Goal: Task Accomplishment & Management: Use online tool/utility

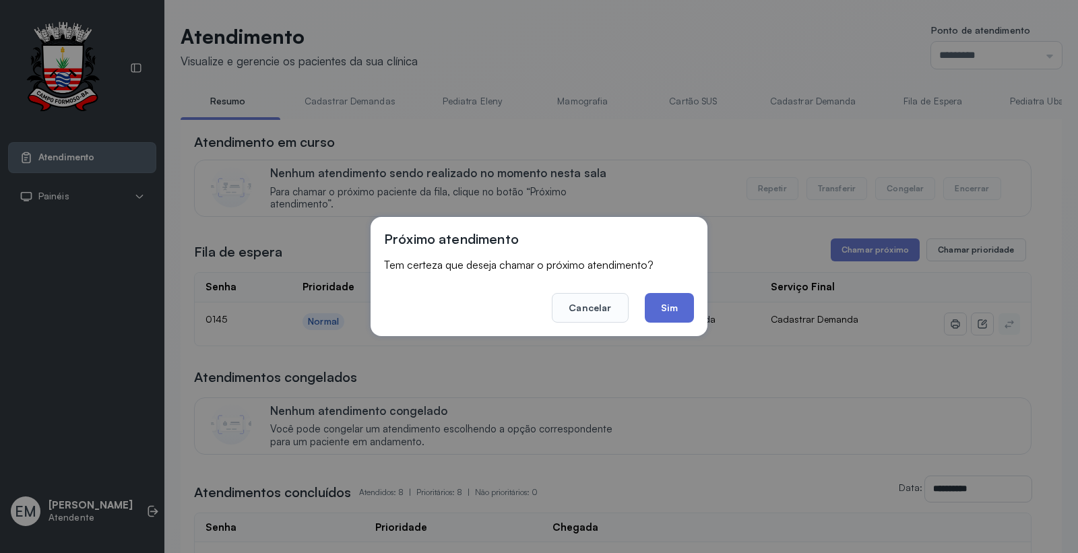
click at [652, 299] on button "Sim" at bounding box center [669, 308] width 49 height 30
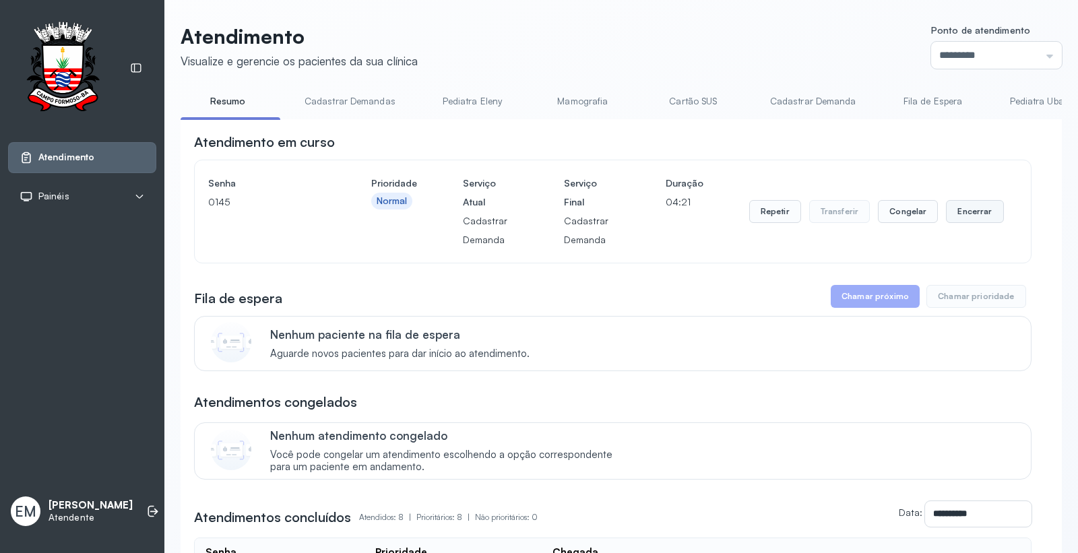
drag, startPoint x: 965, startPoint y: 212, endPoint x: 952, endPoint y: 216, distance: 13.4
click at [952, 216] on button "Encerrar" at bounding box center [974, 211] width 57 height 23
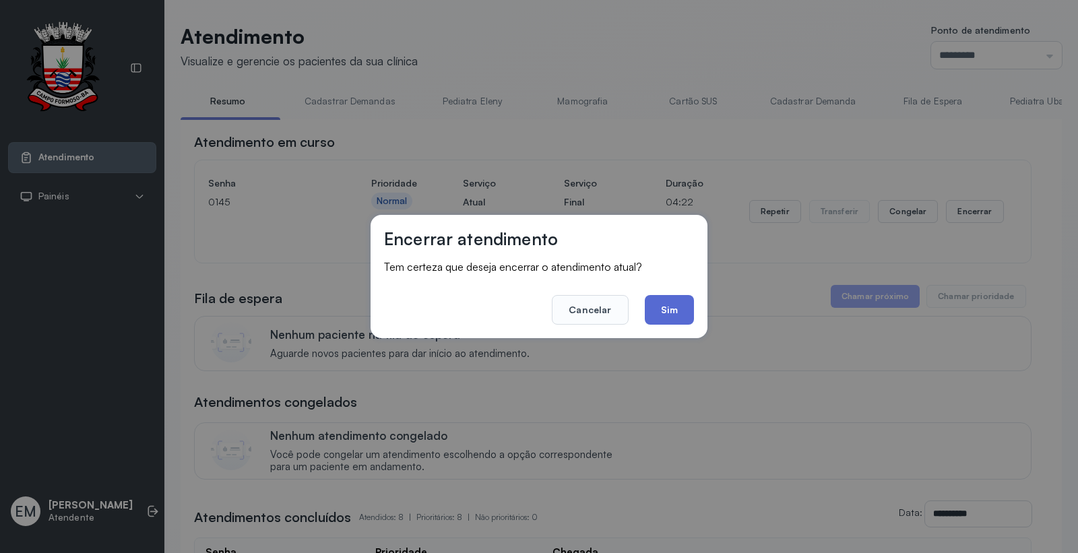
click at [693, 313] on button "Sim" at bounding box center [669, 310] width 49 height 30
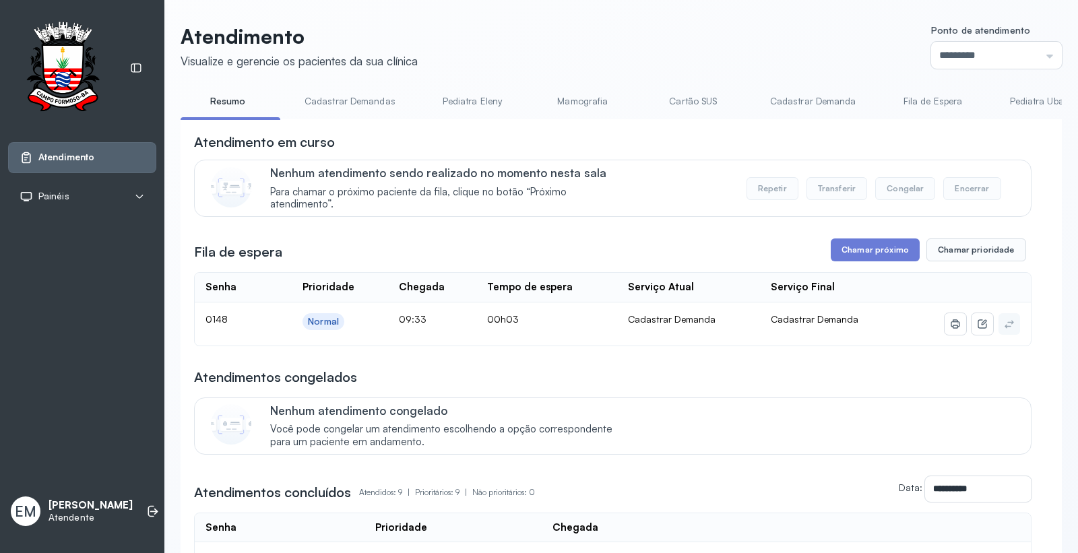
click at [858, 267] on div "**********" at bounding box center [613, 513] width 838 height 761
click at [863, 257] on button "Chamar próximo" at bounding box center [875, 250] width 89 height 23
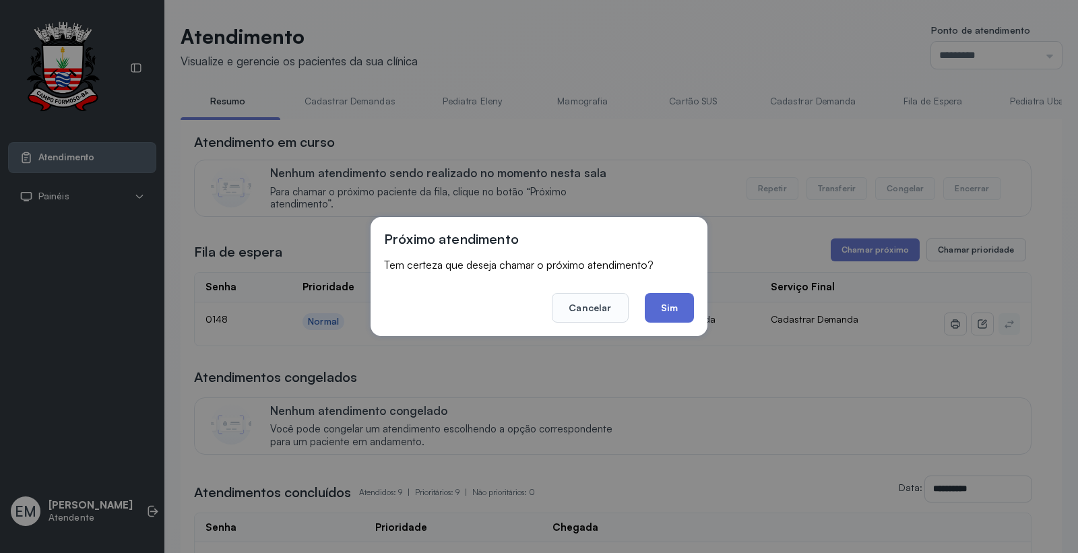
click at [682, 313] on button "Sim" at bounding box center [669, 308] width 49 height 30
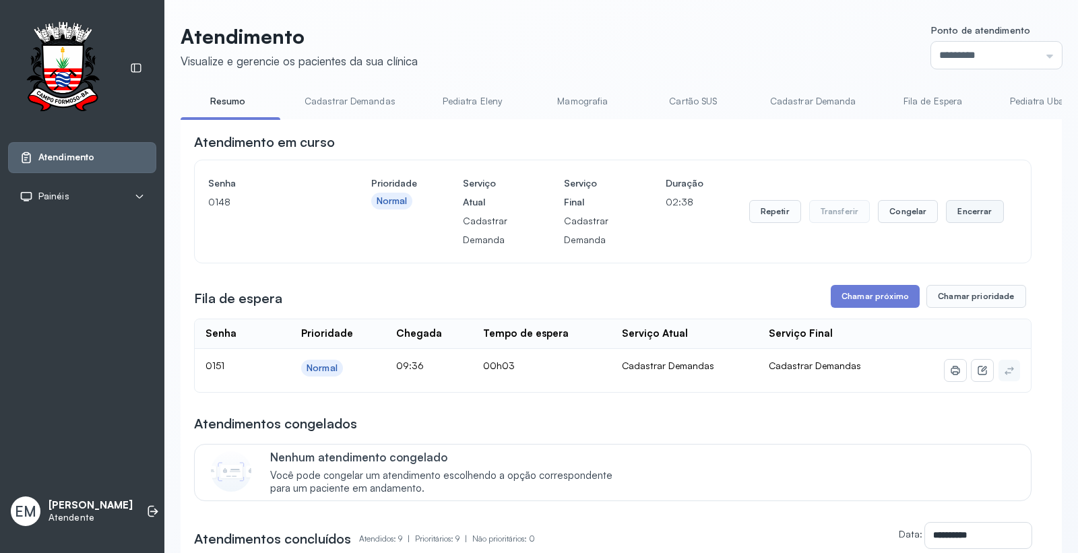
click at [966, 217] on button "Encerrar" at bounding box center [974, 211] width 57 height 23
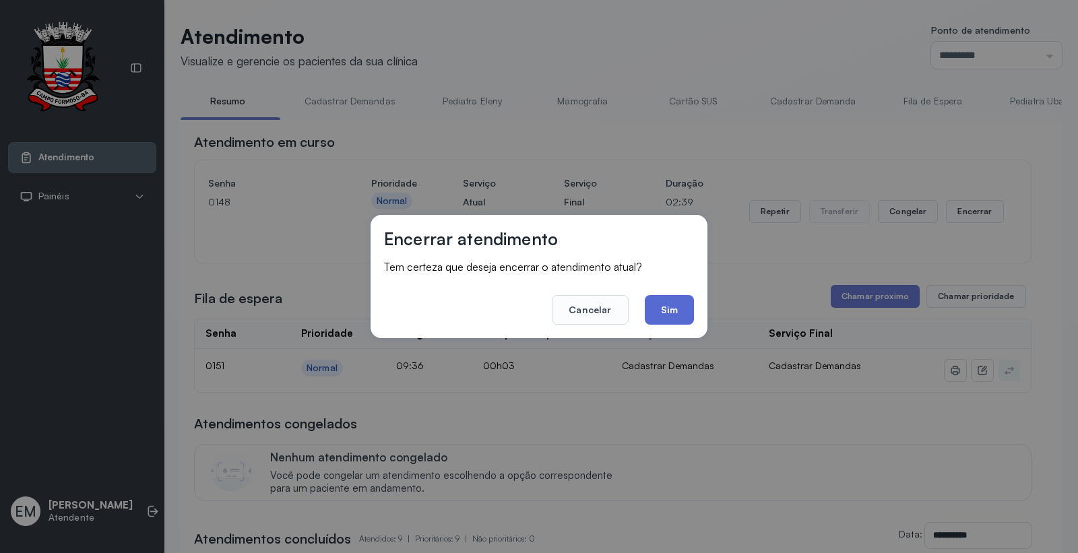
click at [672, 305] on button "Sim" at bounding box center [669, 310] width 49 height 30
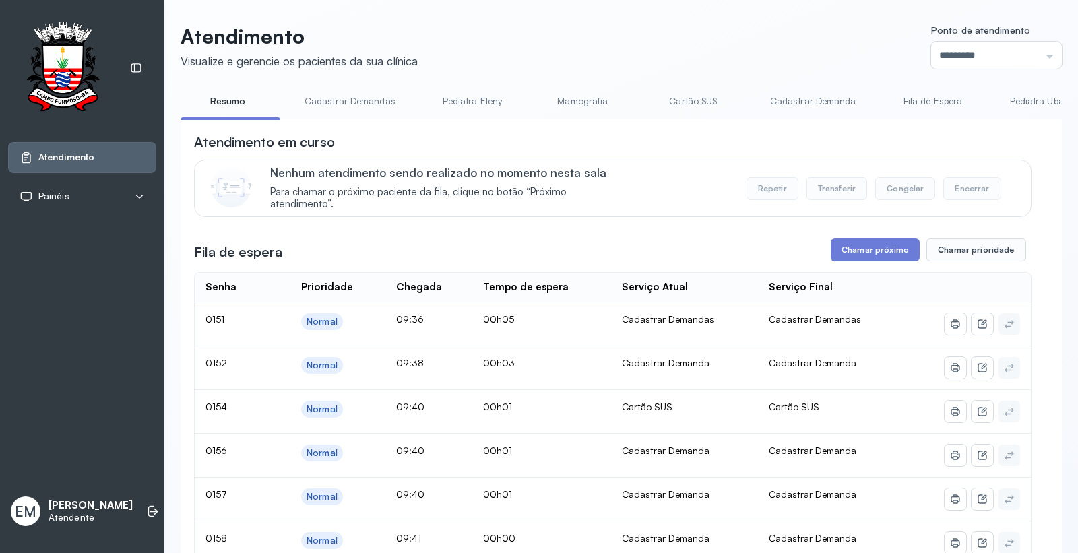
click at [676, 106] on link "Cartão SUS" at bounding box center [693, 101] width 94 height 22
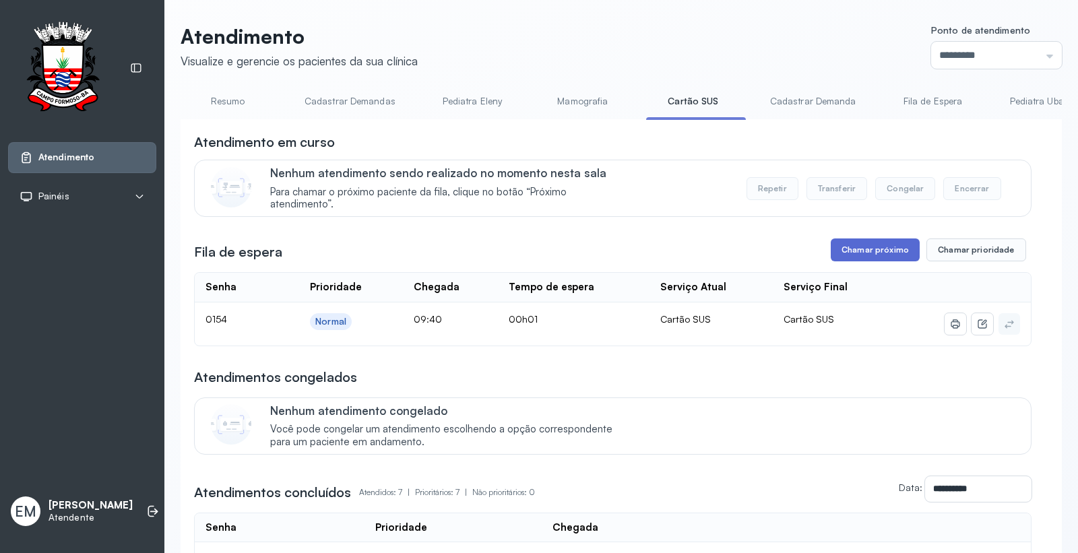
click at [833, 247] on button "Chamar próximo" at bounding box center [875, 250] width 89 height 23
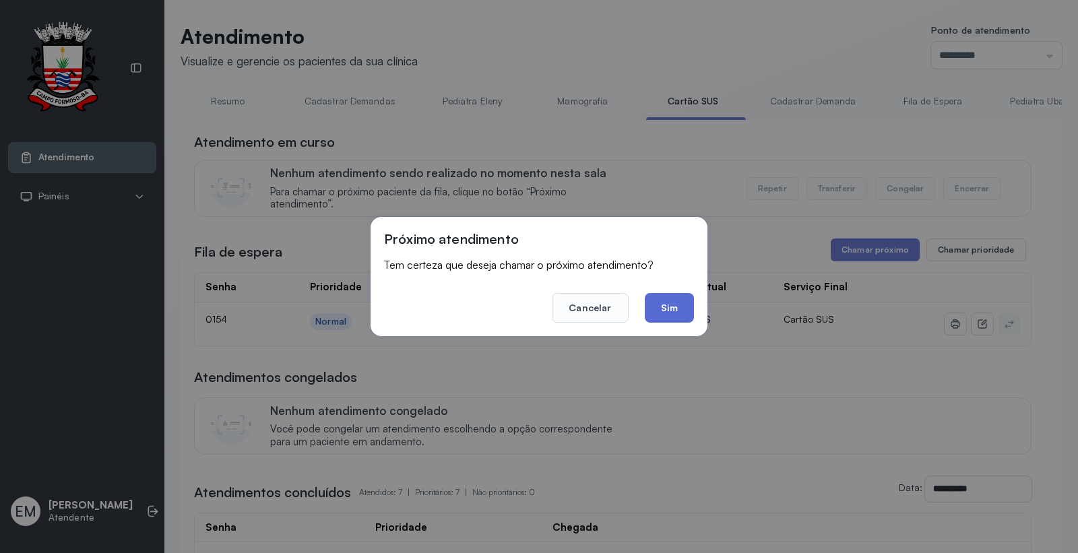
click at [668, 301] on button "Sim" at bounding box center [669, 308] width 49 height 30
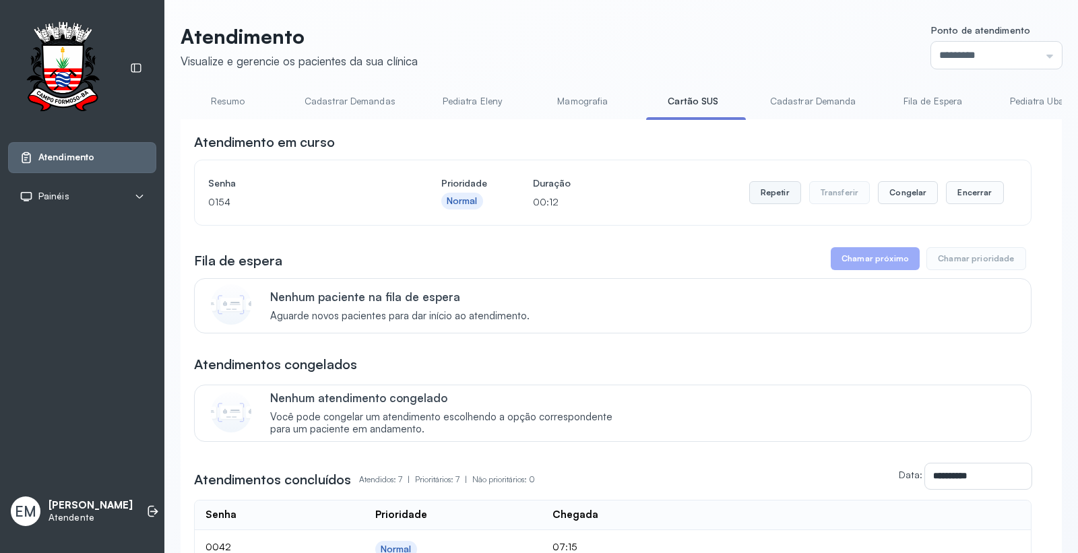
click at [769, 200] on button "Repetir" at bounding box center [775, 192] width 52 height 23
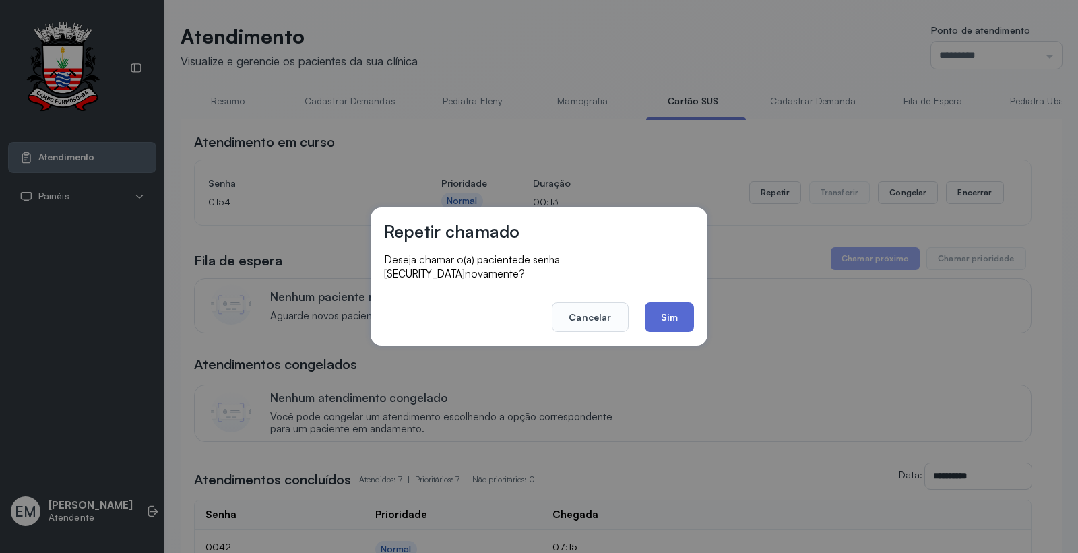
click at [660, 303] on button "Sim" at bounding box center [669, 318] width 49 height 30
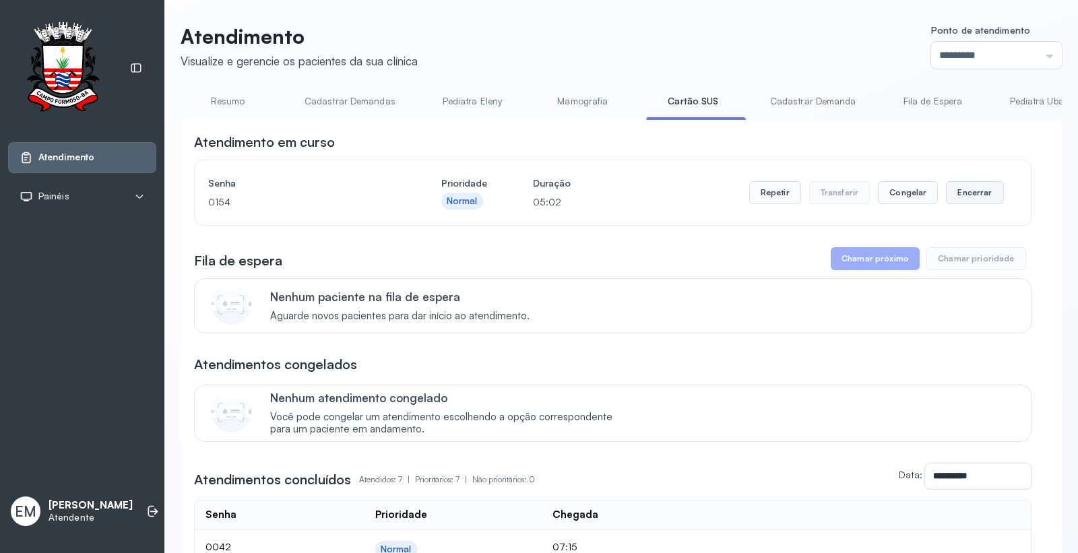
click at [960, 194] on button "Encerrar" at bounding box center [974, 192] width 57 height 23
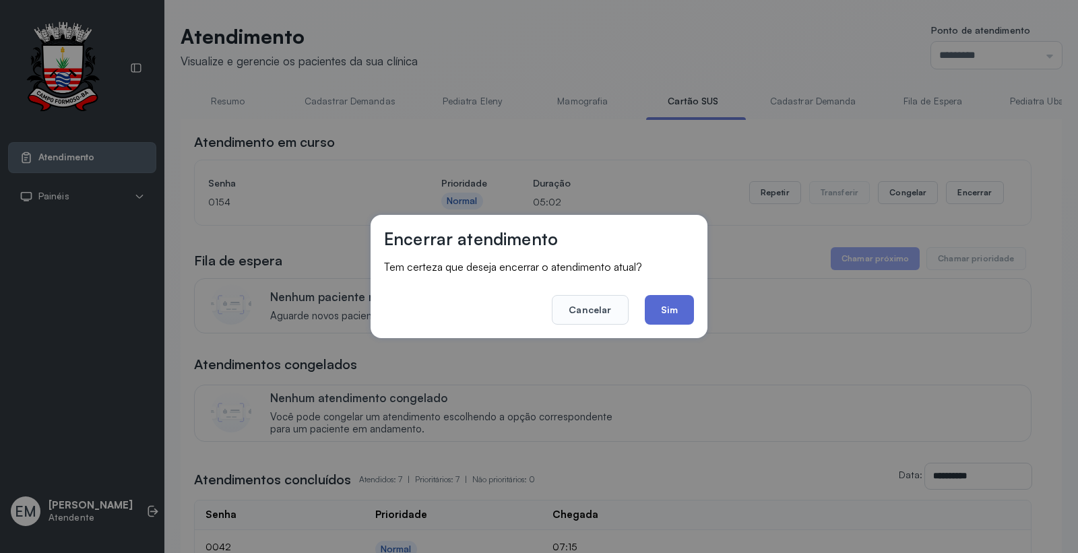
click at [690, 317] on button "Sim" at bounding box center [669, 310] width 49 height 30
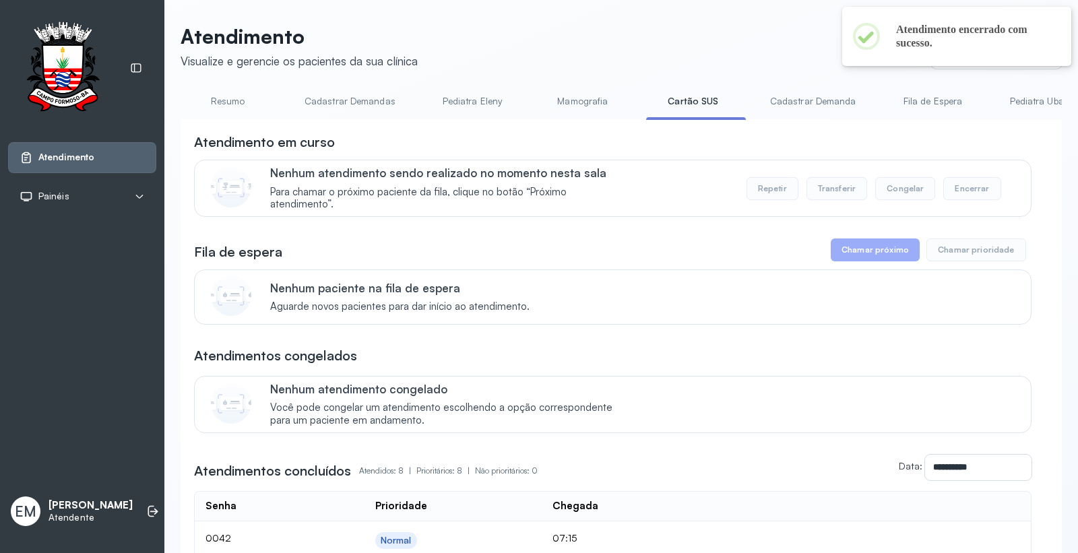
click at [239, 106] on link "Resumo" at bounding box center [228, 101] width 94 height 22
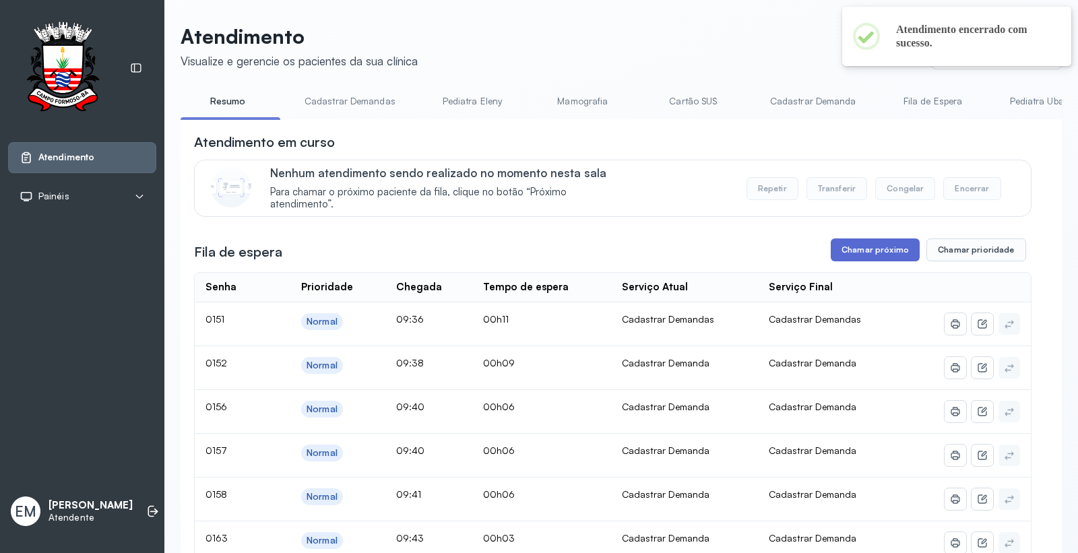
click at [871, 256] on button "Chamar próximo" at bounding box center [875, 250] width 89 height 23
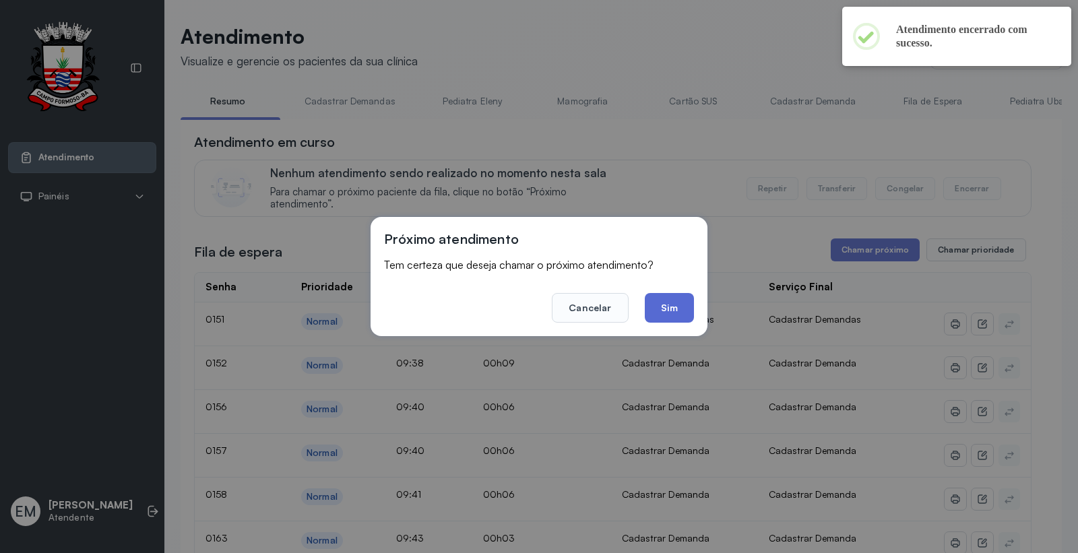
click at [656, 304] on button "Sim" at bounding box center [669, 308] width 49 height 30
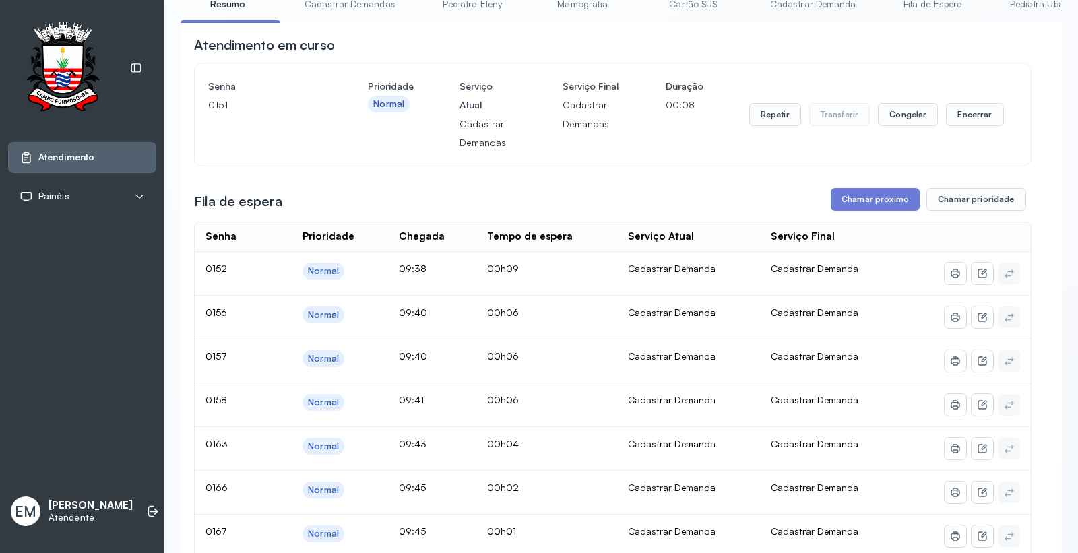
scroll to position [75, 0]
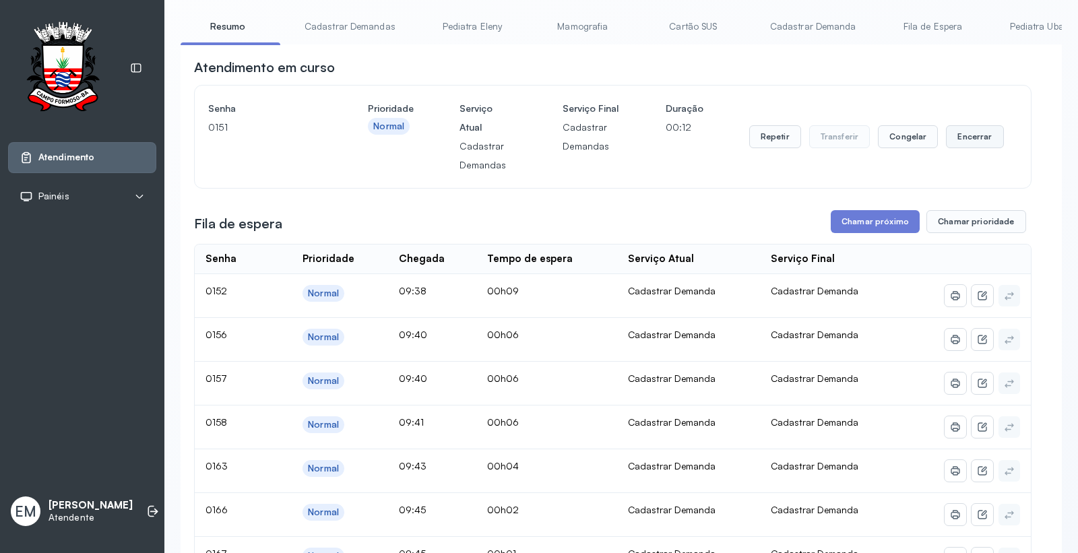
click at [953, 135] on button "Encerrar" at bounding box center [974, 136] width 57 height 23
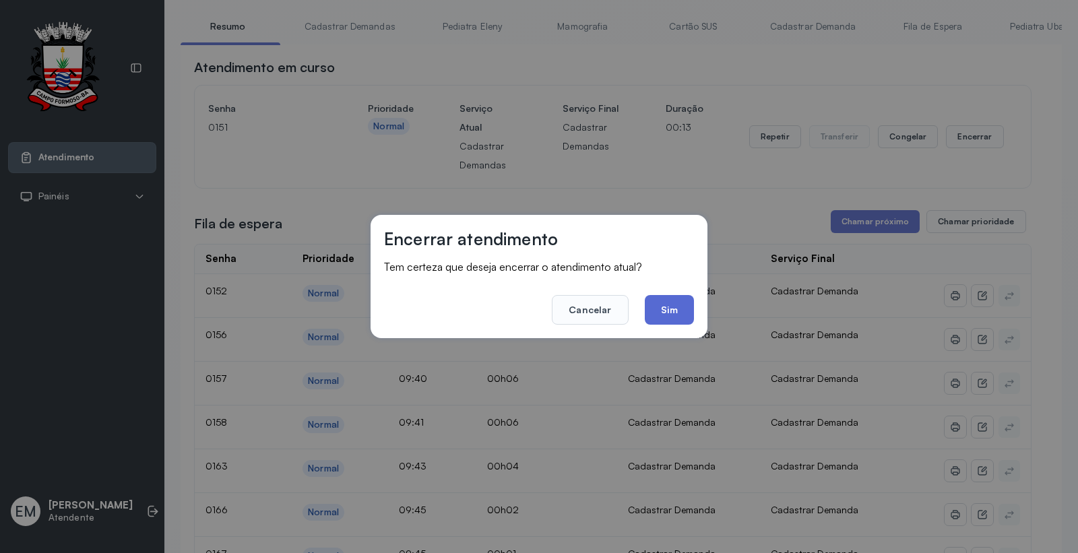
click at [679, 302] on button "Sim" at bounding box center [669, 310] width 49 height 30
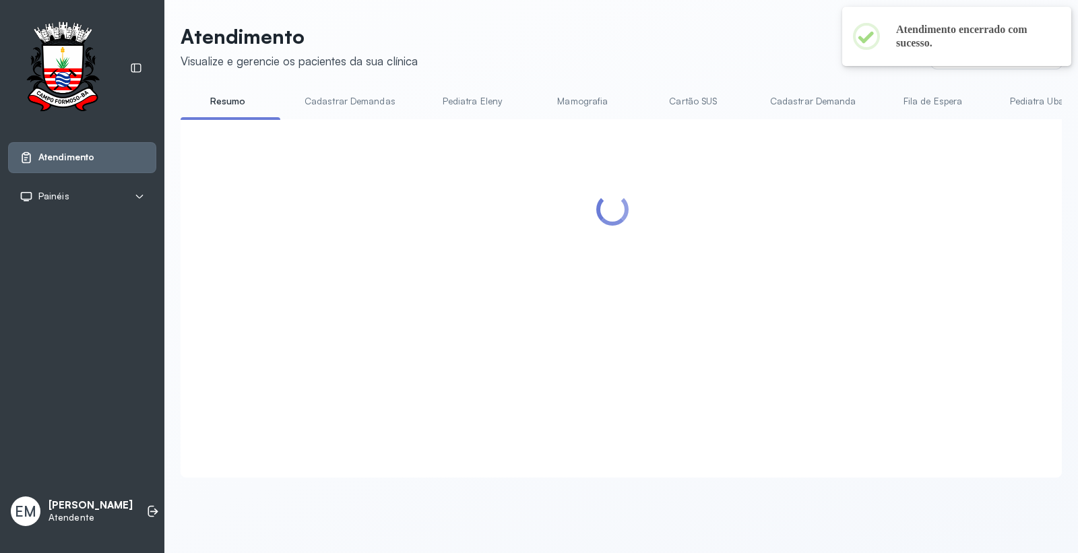
scroll to position [0, 0]
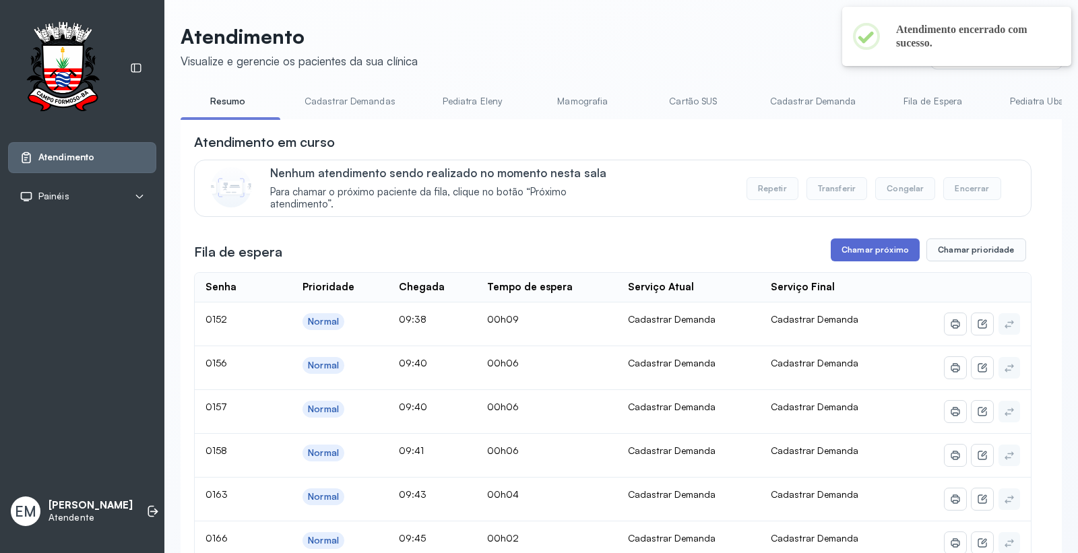
click at [854, 245] on button "Chamar próximo" at bounding box center [875, 250] width 89 height 23
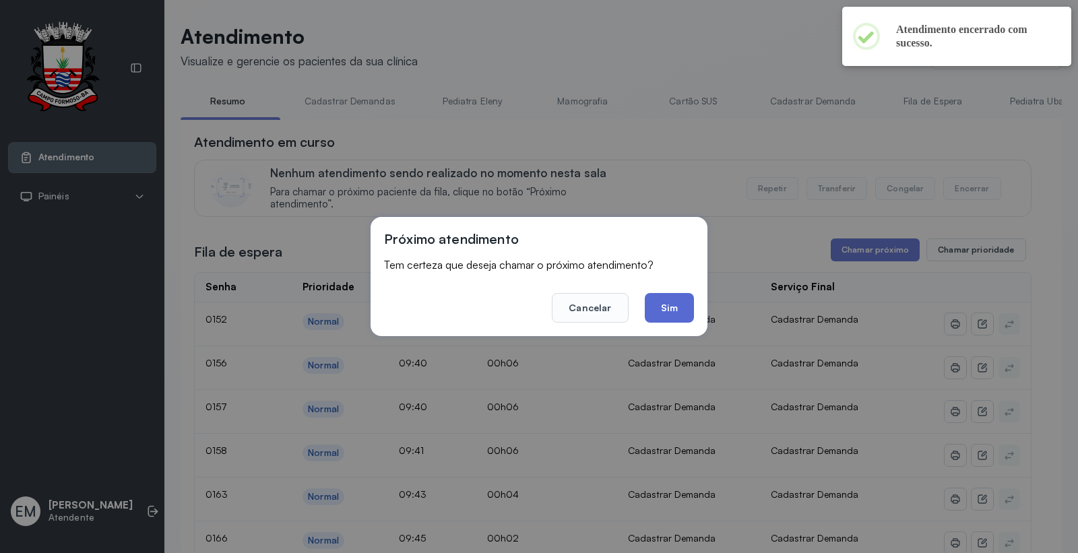
click at [655, 304] on button "Sim" at bounding box center [669, 308] width 49 height 30
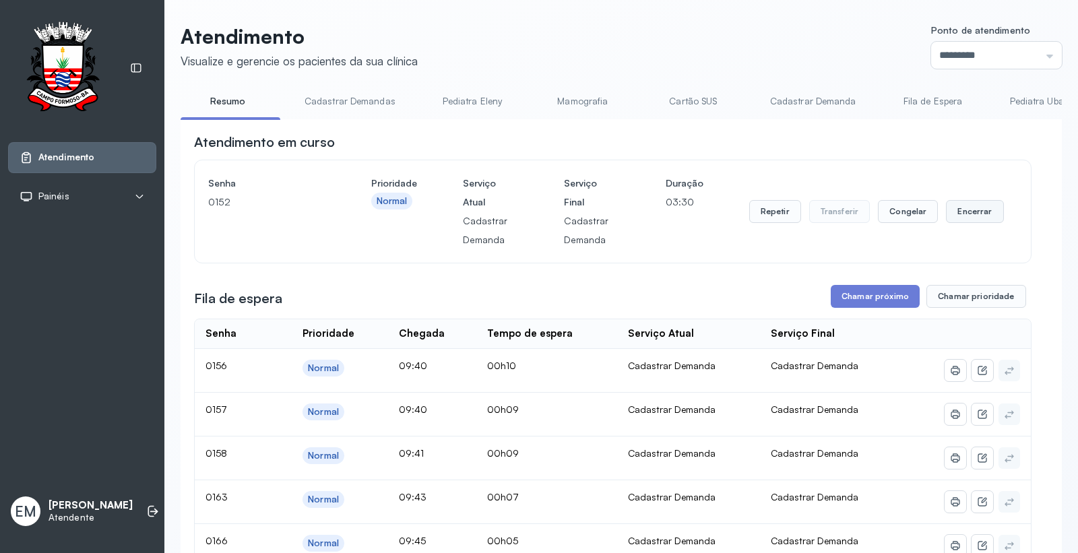
click at [968, 223] on button "Encerrar" at bounding box center [974, 211] width 57 height 23
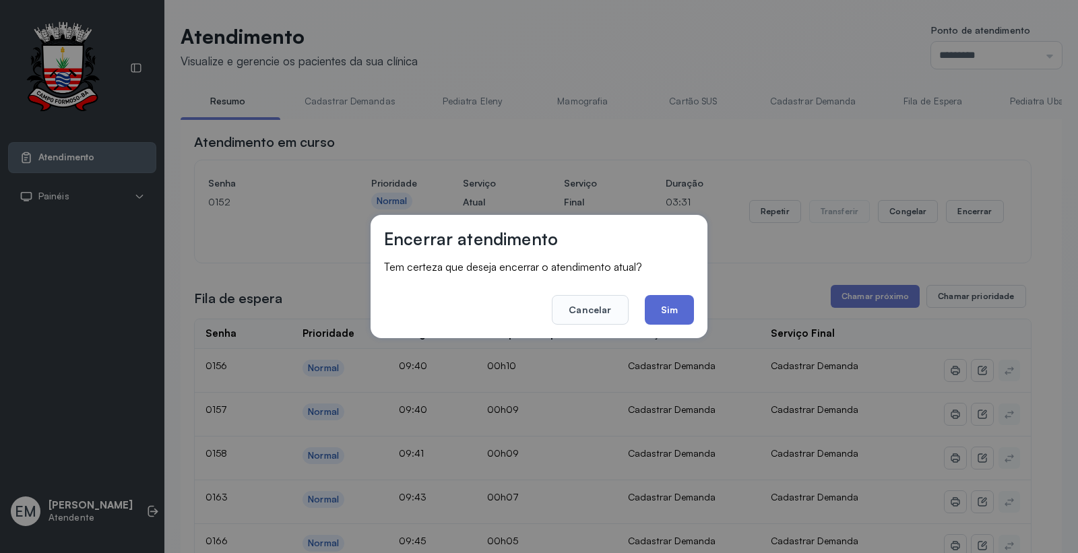
click at [686, 317] on button "Sim" at bounding box center [669, 310] width 49 height 30
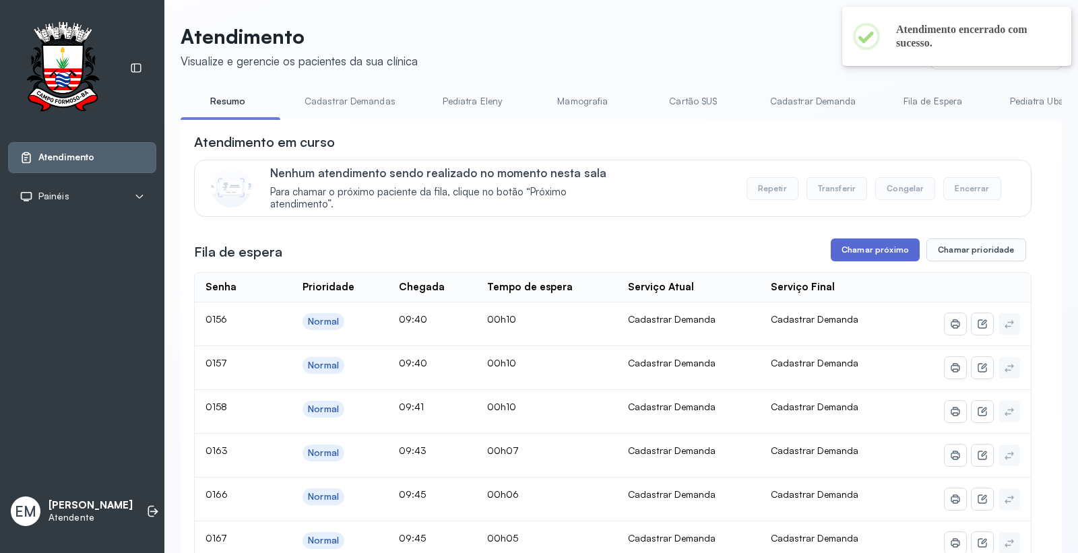
click at [852, 261] on button "Chamar próximo" at bounding box center [875, 250] width 89 height 23
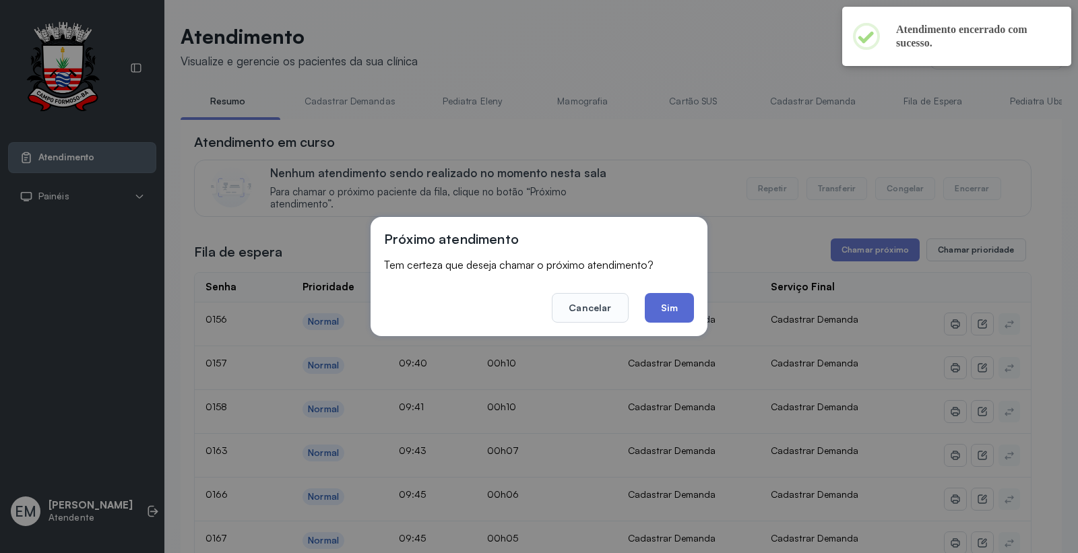
click at [676, 309] on button "Sim" at bounding box center [669, 308] width 49 height 30
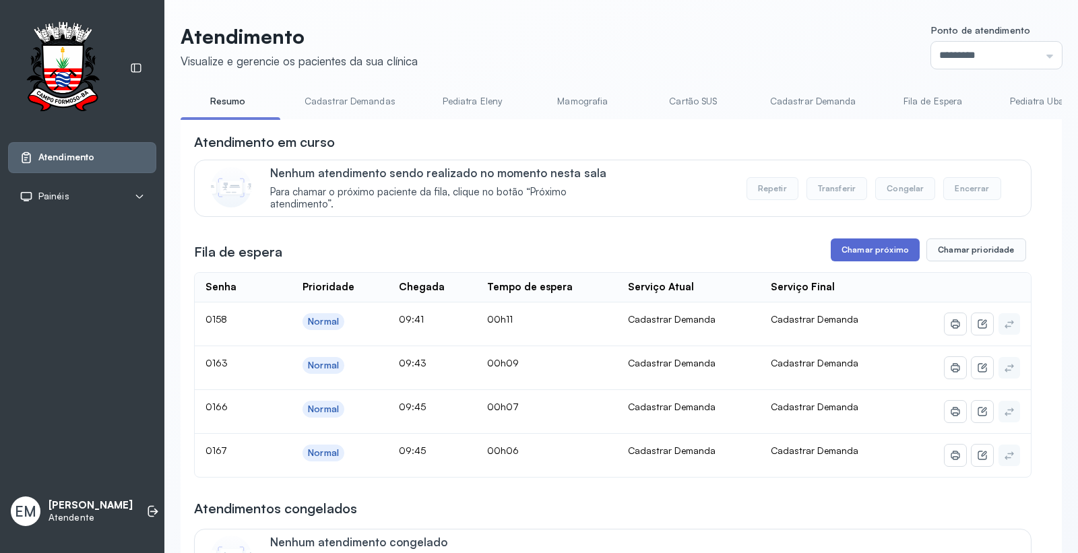
click at [834, 258] on button "Chamar próximo" at bounding box center [875, 250] width 89 height 23
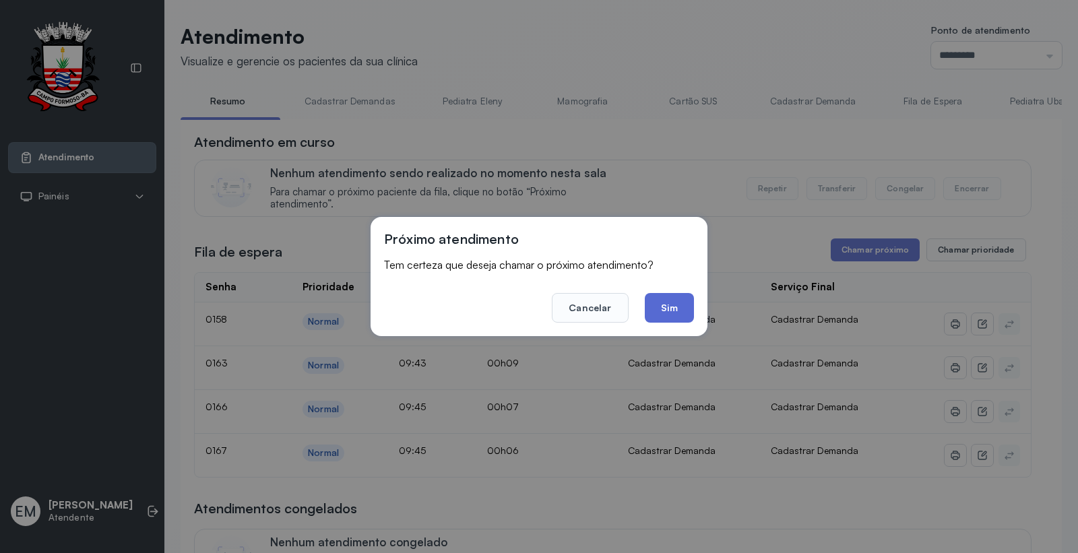
click at [662, 308] on button "Sim" at bounding box center [669, 308] width 49 height 30
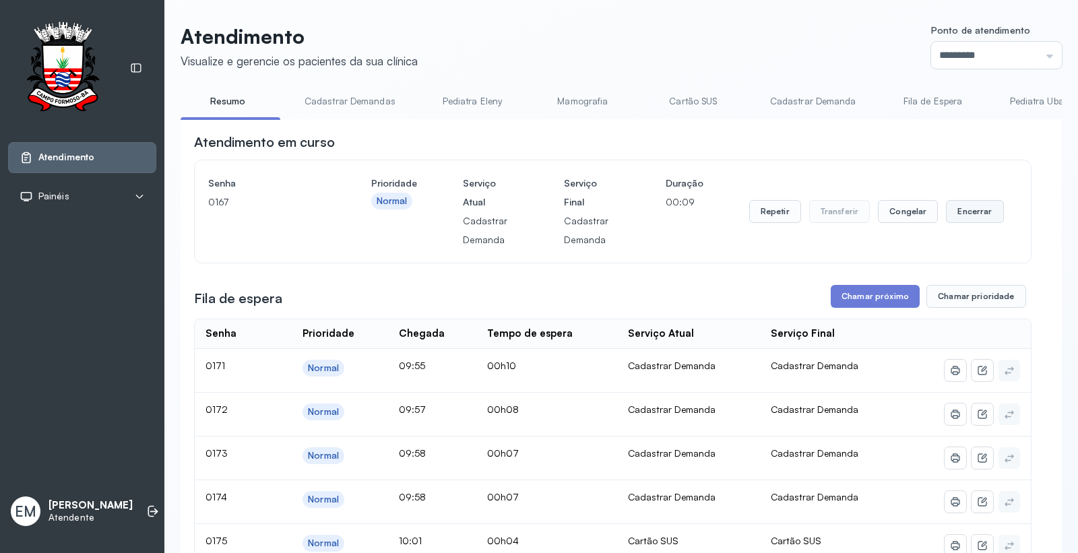
click at [982, 217] on button "Encerrar" at bounding box center [974, 211] width 57 height 23
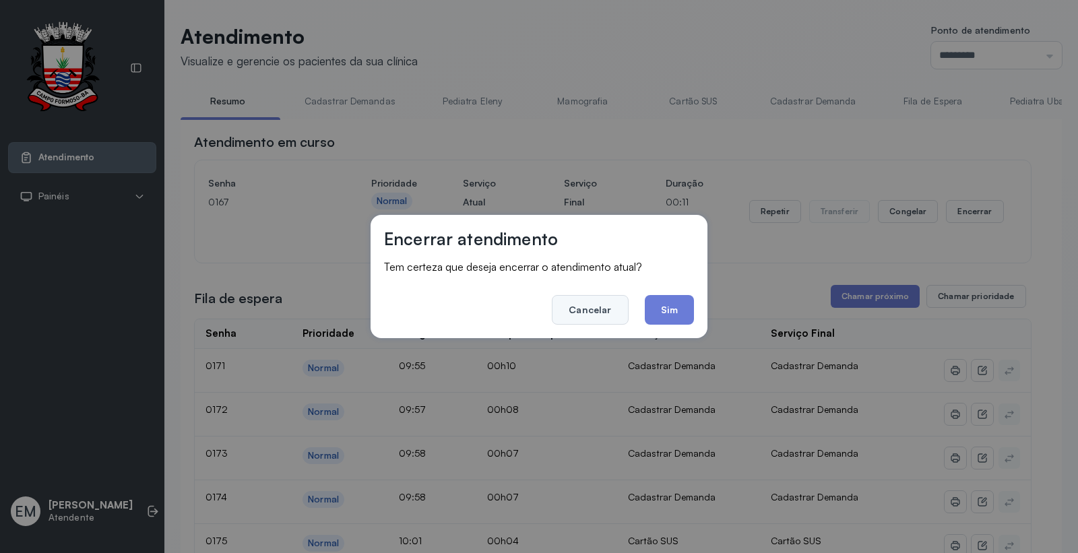
click at [603, 311] on button "Cancelar" at bounding box center [590, 310] width 76 height 30
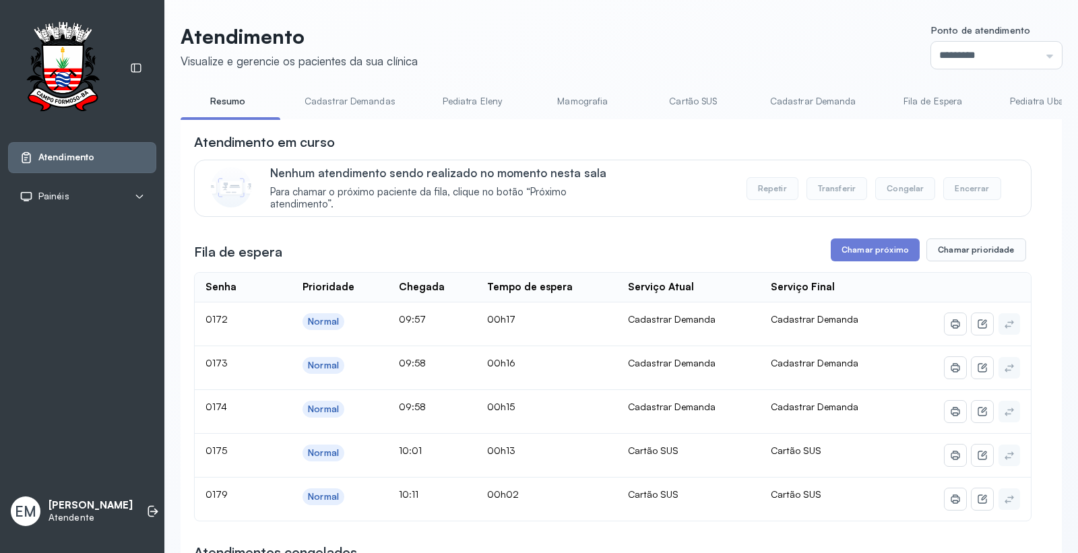
click at [691, 98] on link "Cartão SUS" at bounding box center [693, 101] width 94 height 22
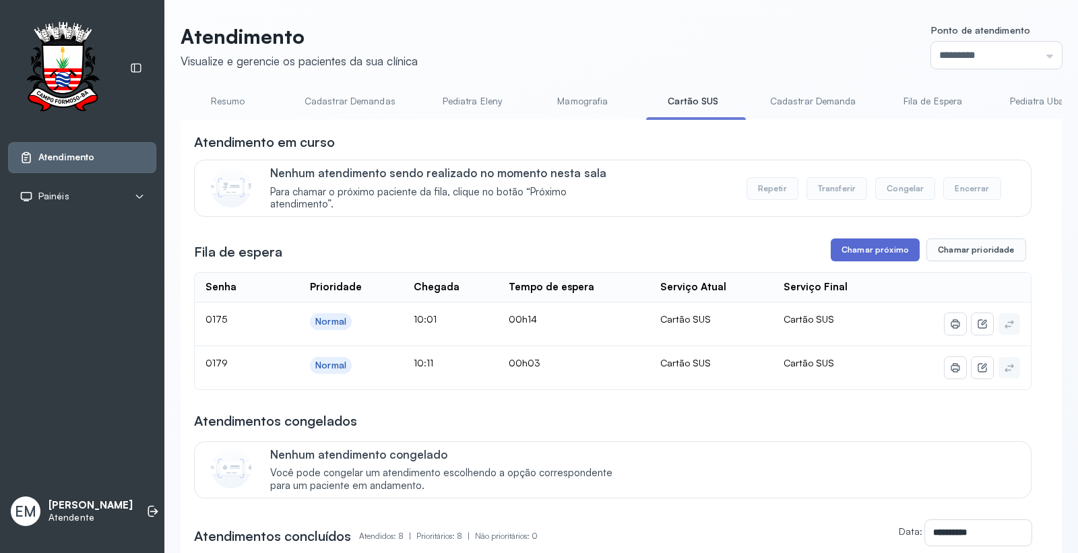
click at [862, 243] on button "Chamar próximo" at bounding box center [875, 250] width 89 height 23
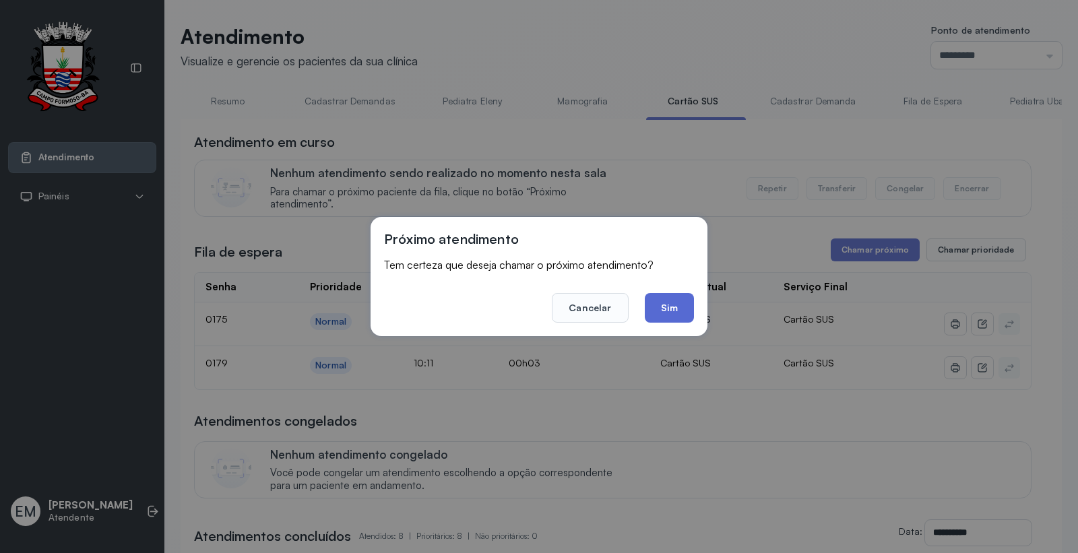
click at [660, 307] on button "Sim" at bounding box center [669, 308] width 49 height 30
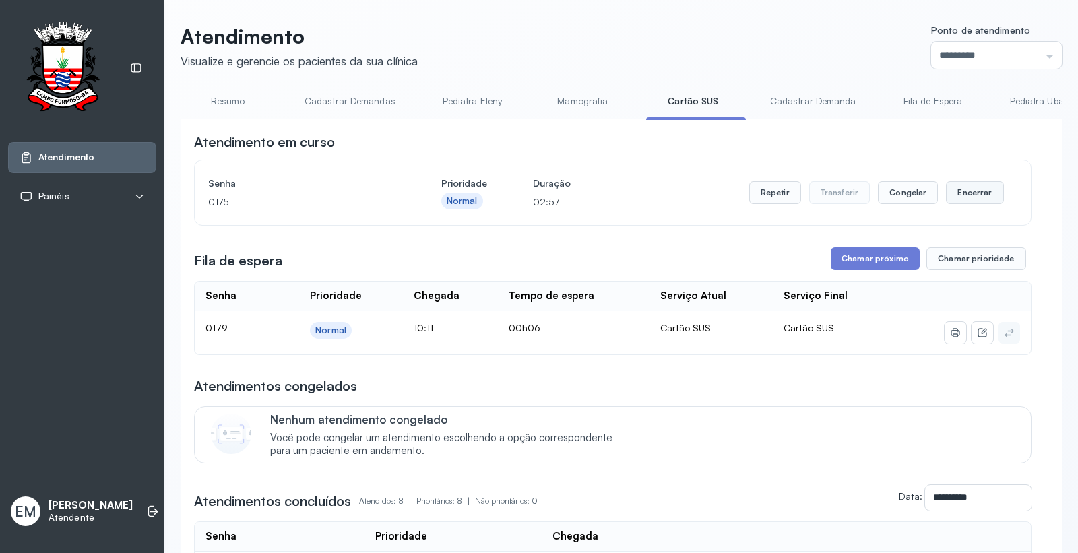
click at [968, 189] on button "Encerrar" at bounding box center [974, 192] width 57 height 23
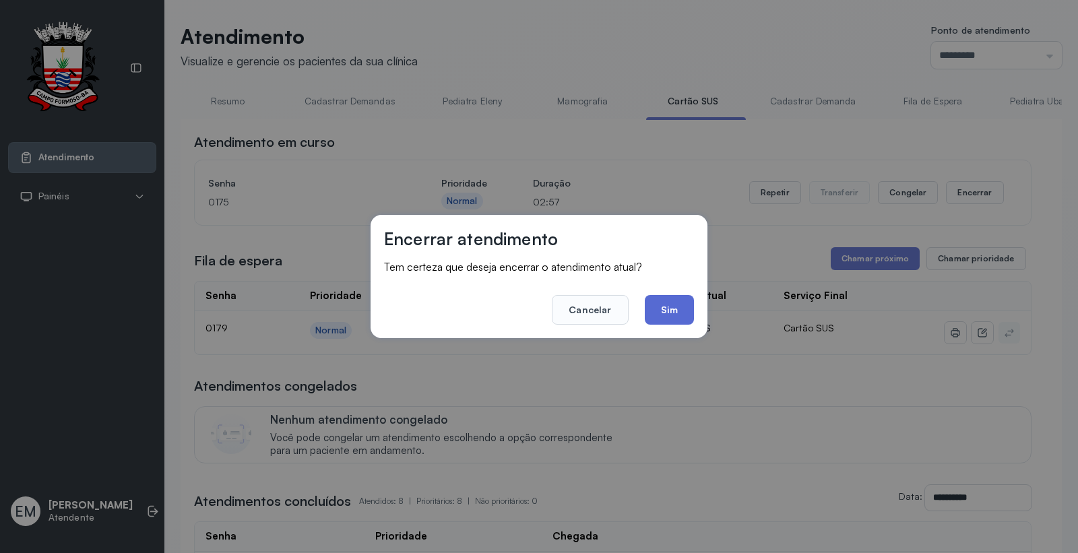
click at [671, 317] on button "Sim" at bounding box center [669, 310] width 49 height 30
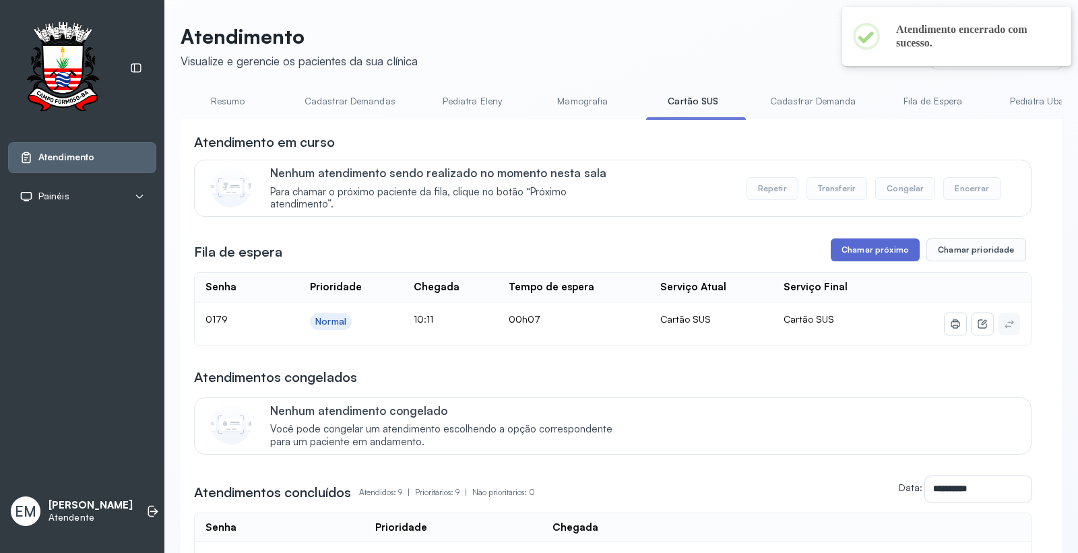
click at [860, 259] on button "Chamar próximo" at bounding box center [875, 250] width 89 height 23
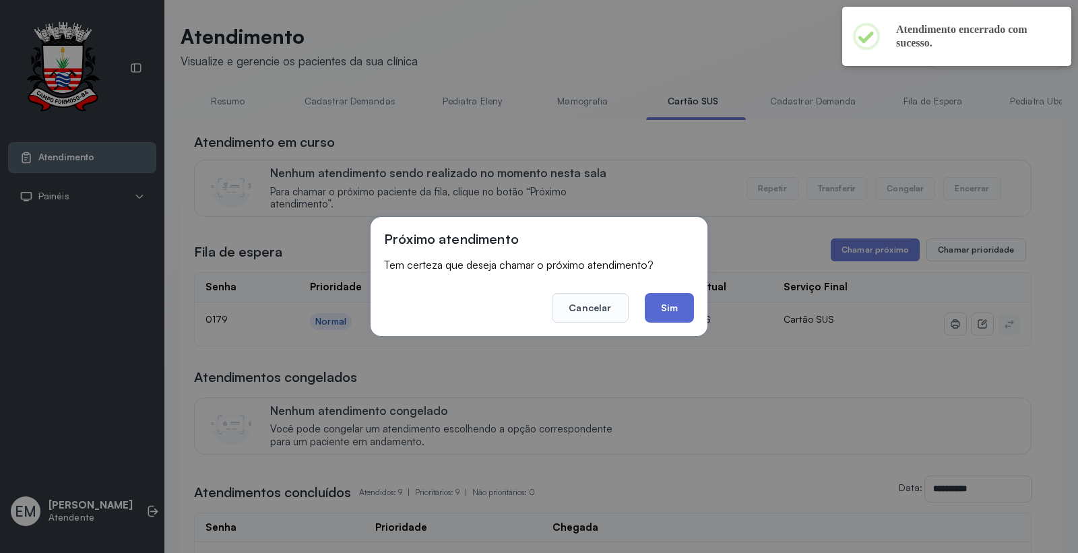
click at [670, 302] on button "Sim" at bounding box center [669, 308] width 49 height 30
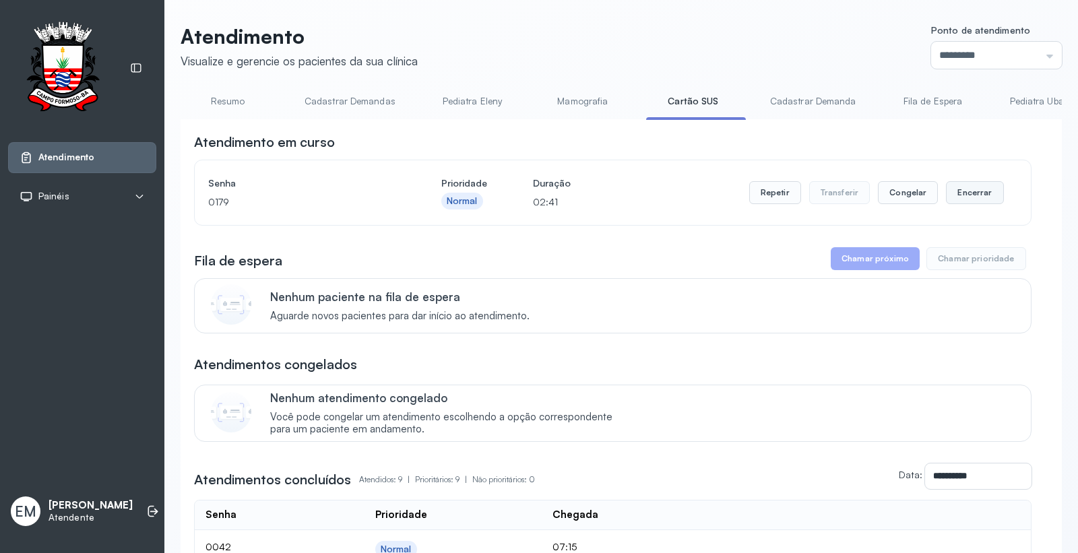
click at [953, 193] on button "Encerrar" at bounding box center [974, 192] width 57 height 23
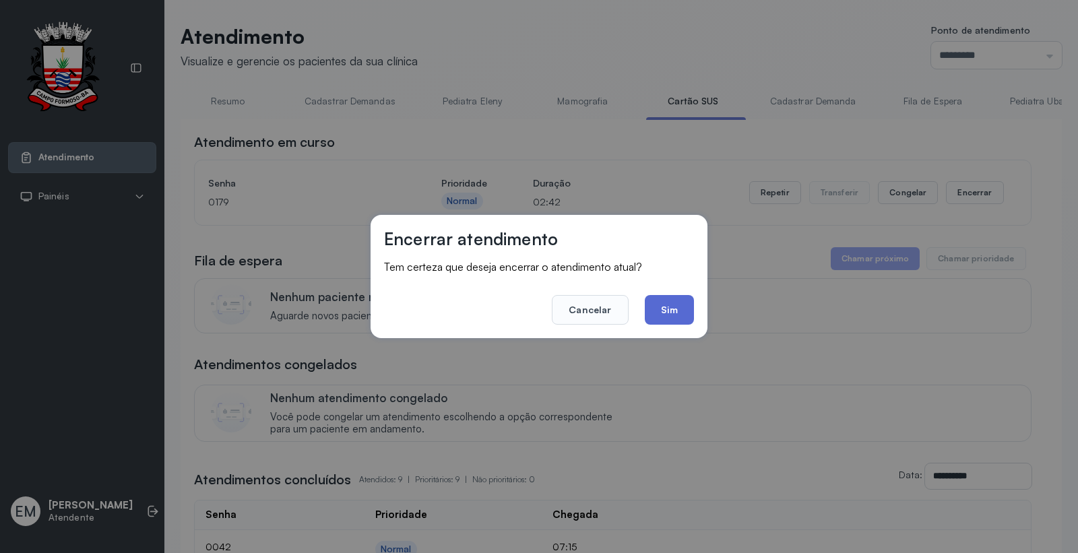
click at [687, 299] on button "Sim" at bounding box center [669, 310] width 49 height 30
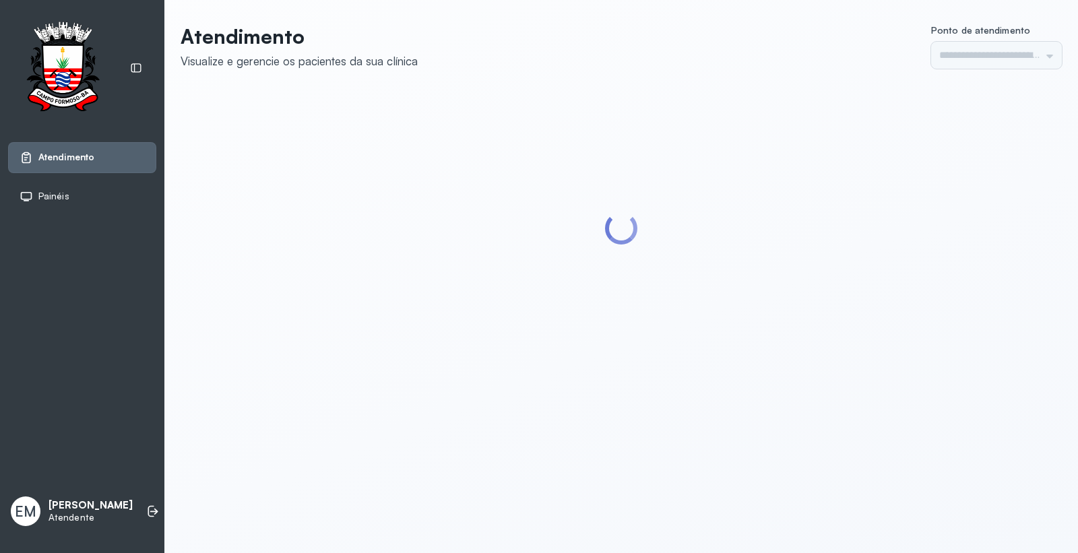
type input "*********"
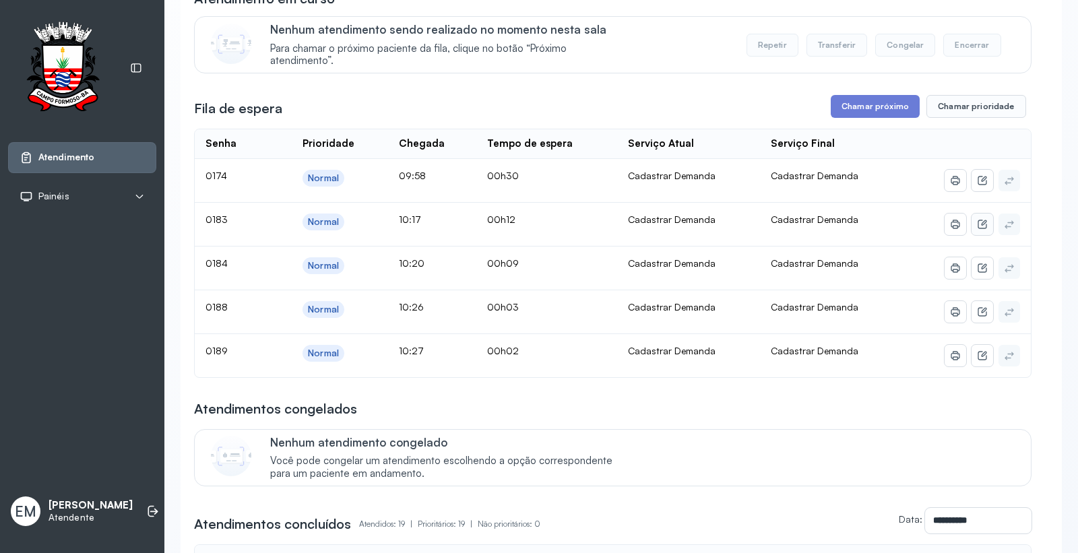
scroll to position [150, 0]
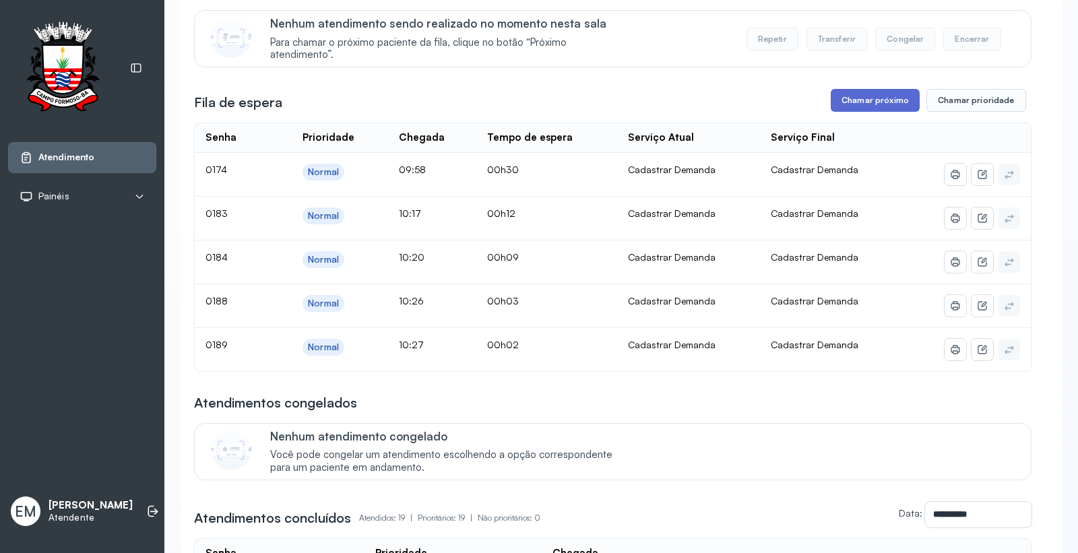
click at [883, 109] on button "Chamar próximo" at bounding box center [875, 100] width 89 height 23
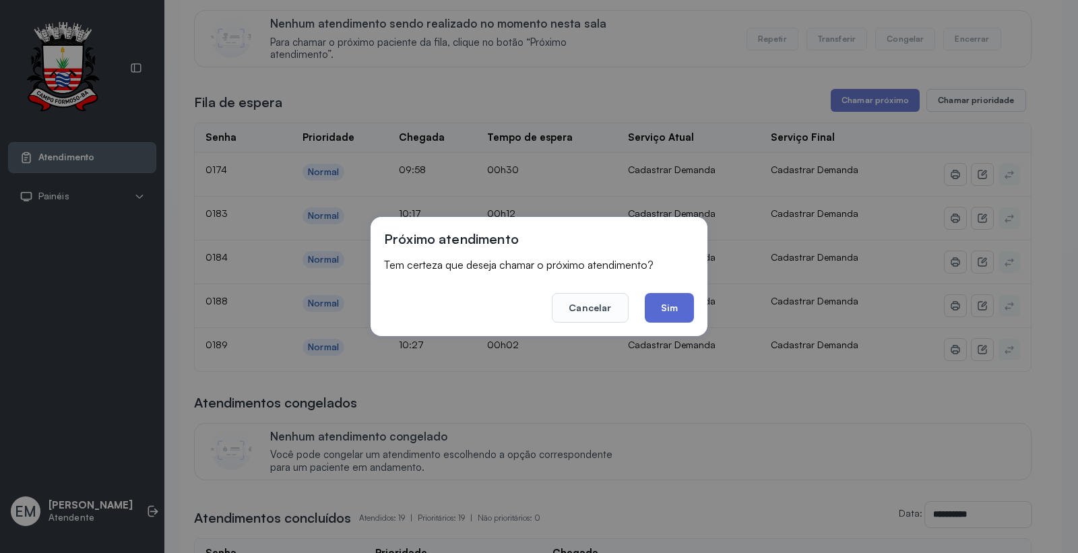
click at [666, 306] on button "Sim" at bounding box center [669, 308] width 49 height 30
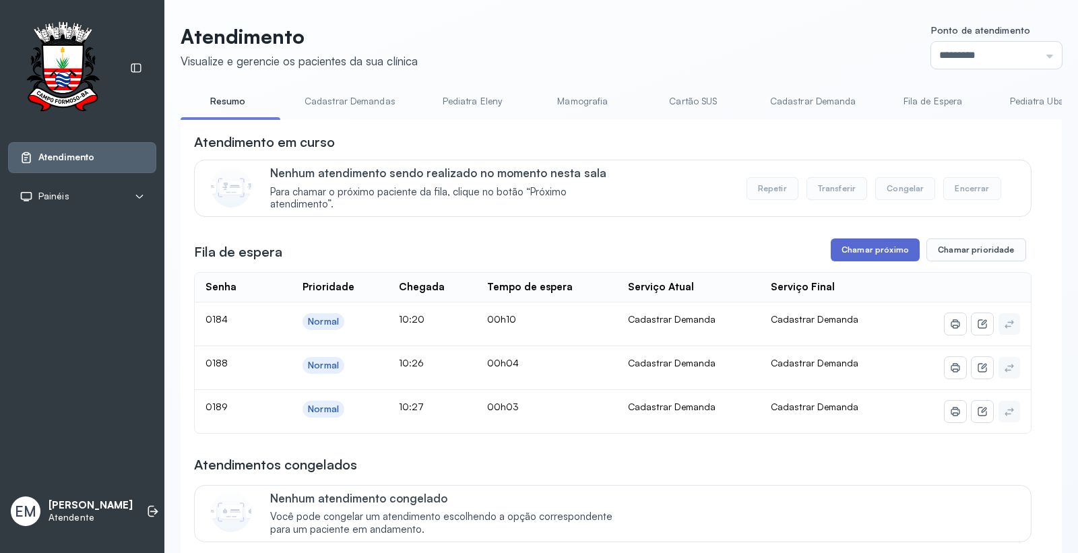
click at [847, 250] on button "Chamar próximo" at bounding box center [875, 250] width 89 height 23
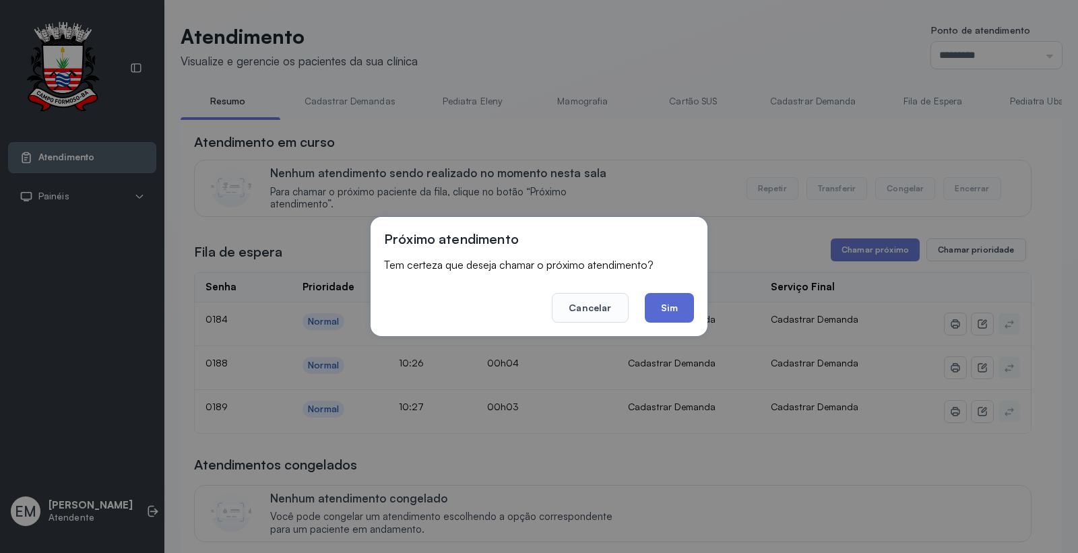
click at [662, 296] on button "Sim" at bounding box center [669, 308] width 49 height 30
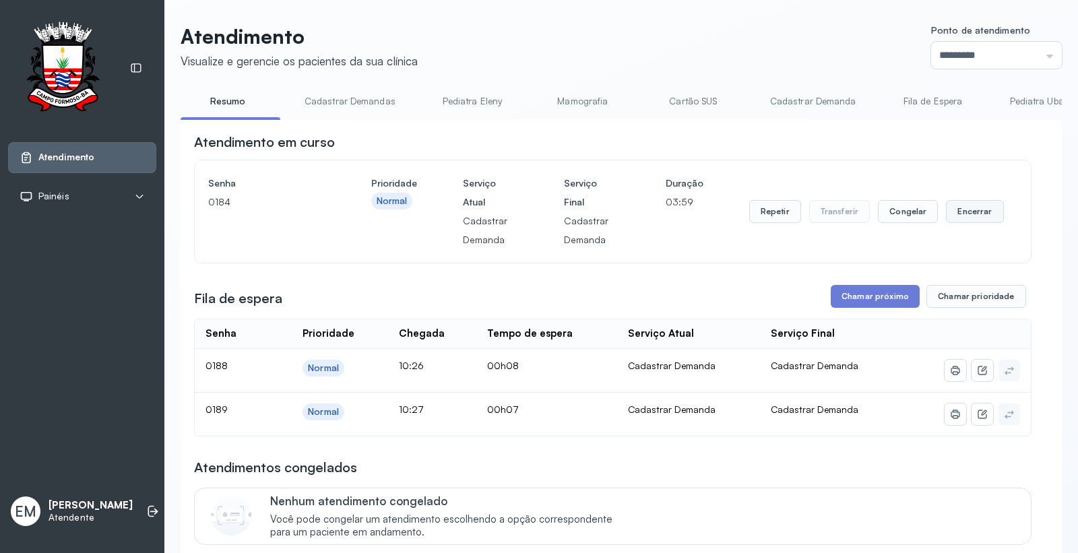
click at [955, 214] on button "Encerrar" at bounding box center [974, 211] width 57 height 23
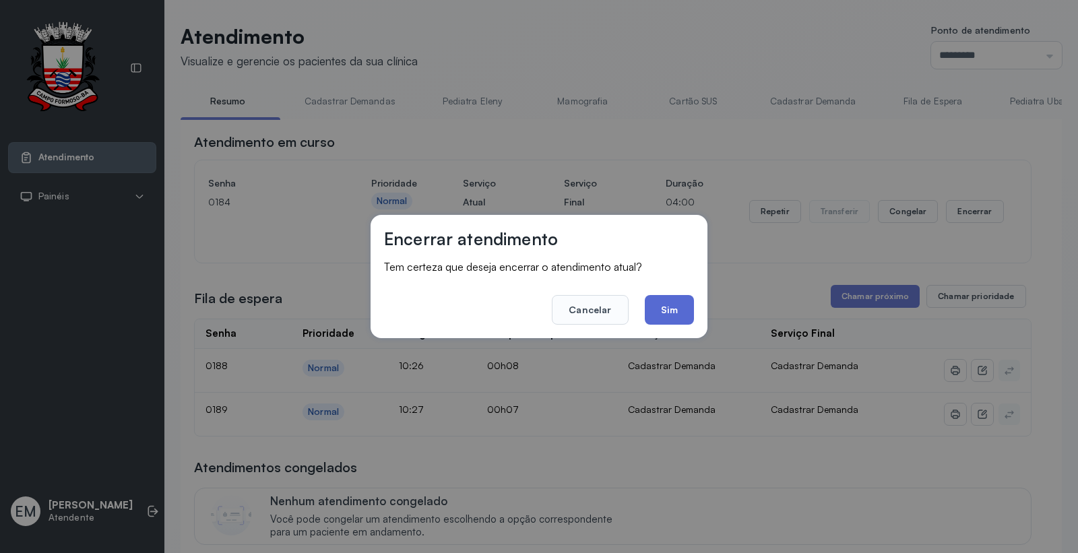
click at [674, 314] on button "Sim" at bounding box center [669, 310] width 49 height 30
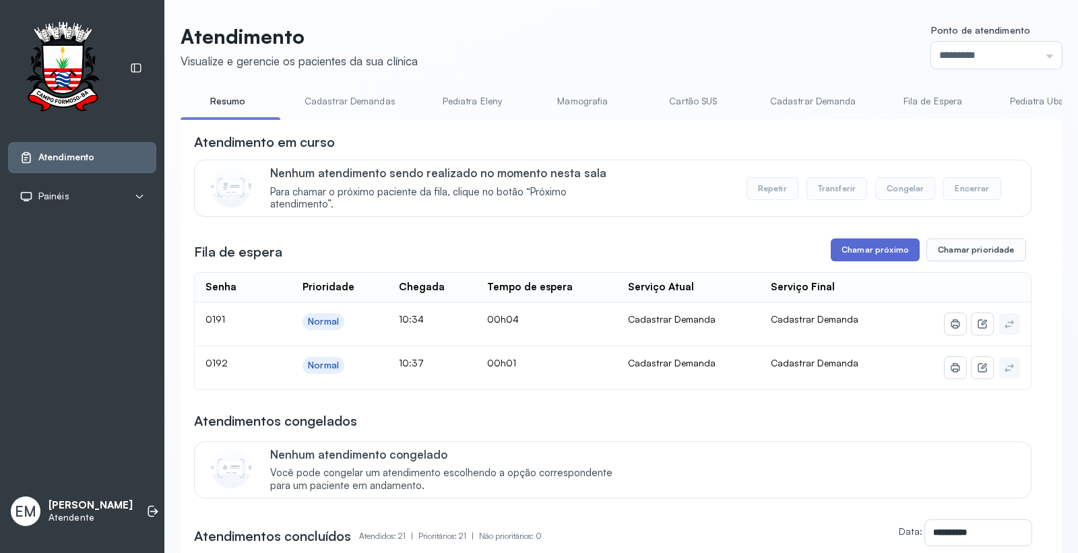
click at [879, 261] on button "Chamar próximo" at bounding box center [875, 250] width 89 height 23
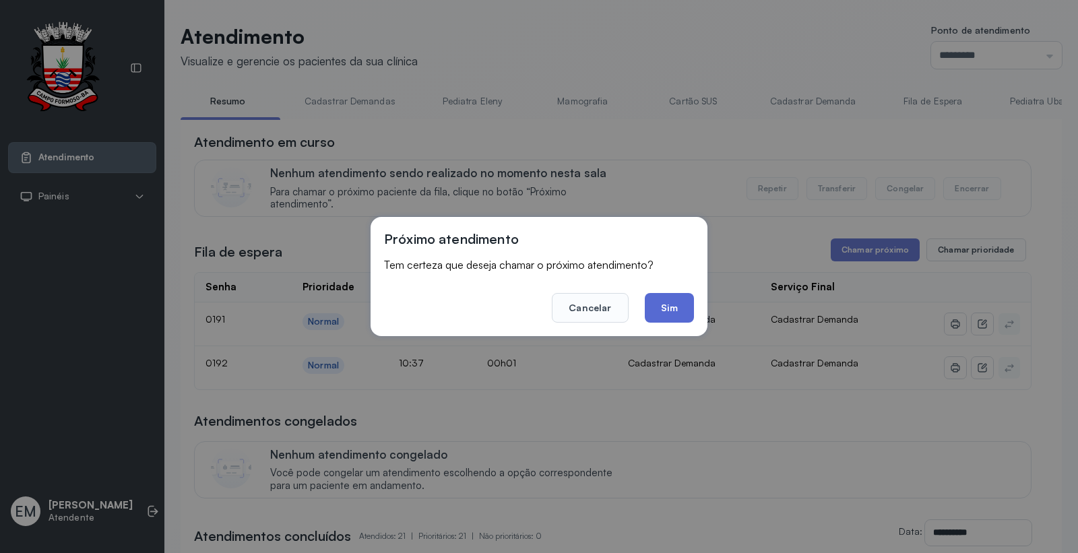
click at [668, 311] on button "Sim" at bounding box center [669, 308] width 49 height 30
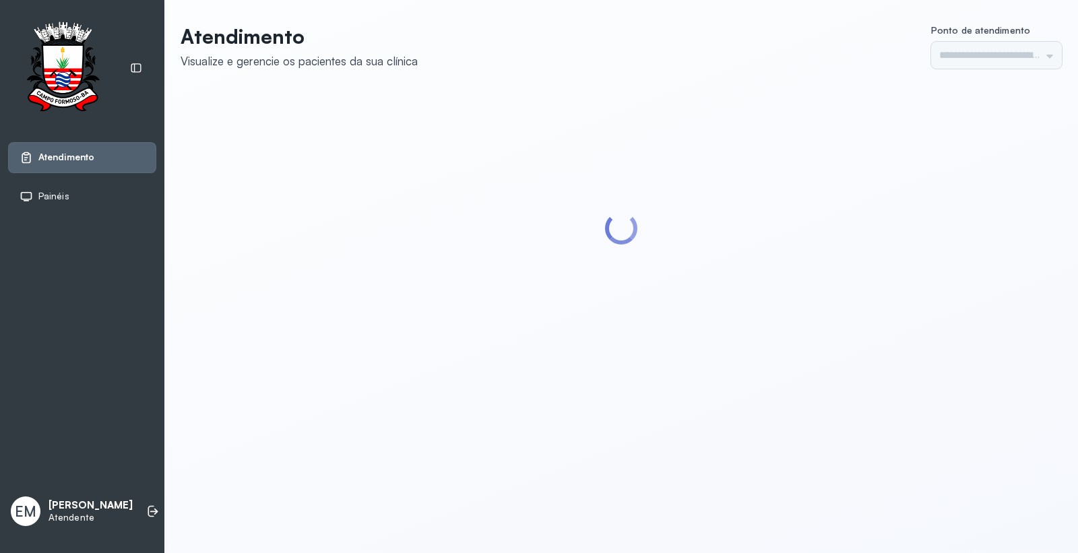
type input "*********"
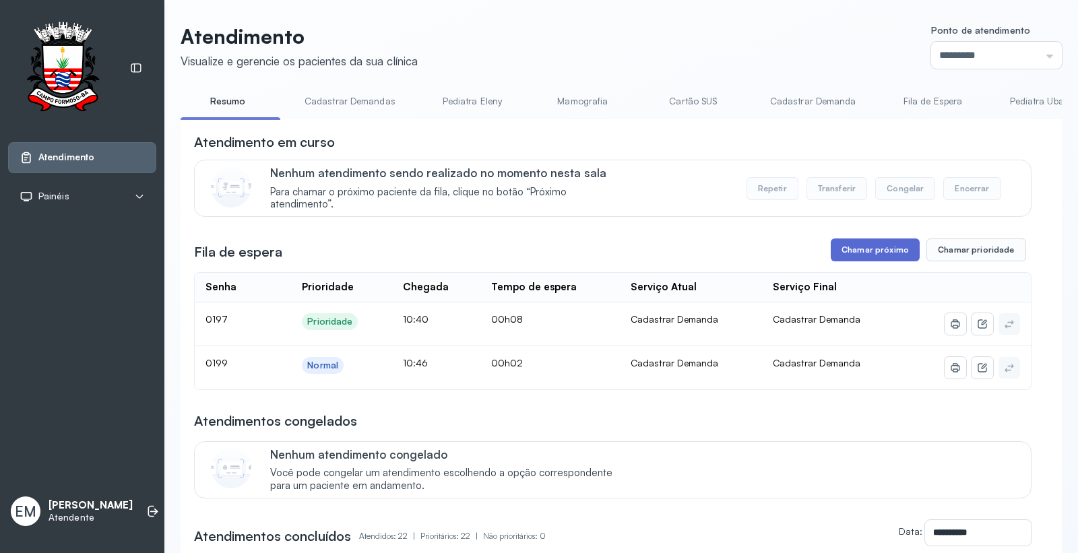
click at [841, 249] on button "Chamar próximo" at bounding box center [875, 250] width 89 height 23
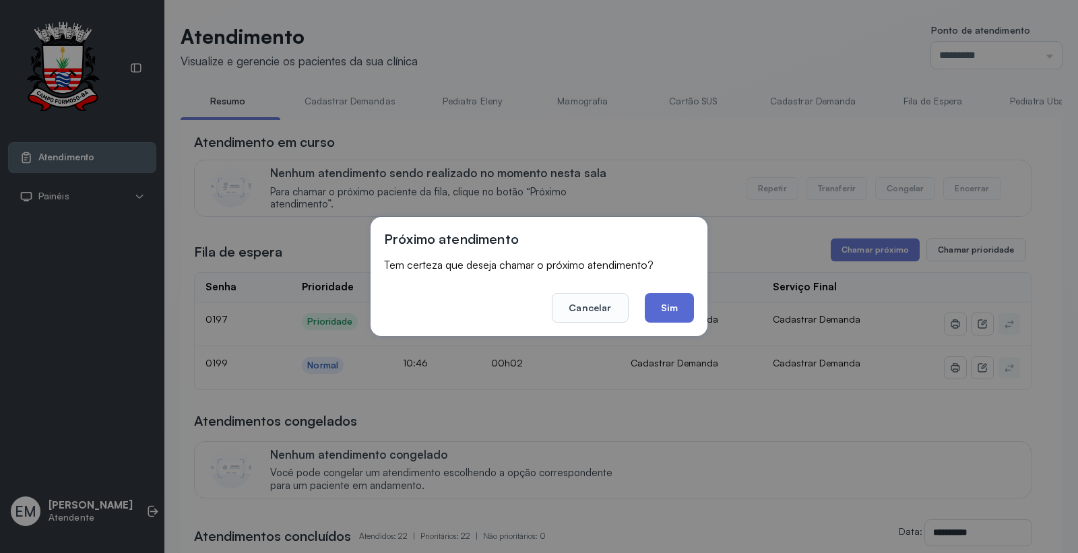
click at [681, 296] on button "Sim" at bounding box center [669, 308] width 49 height 30
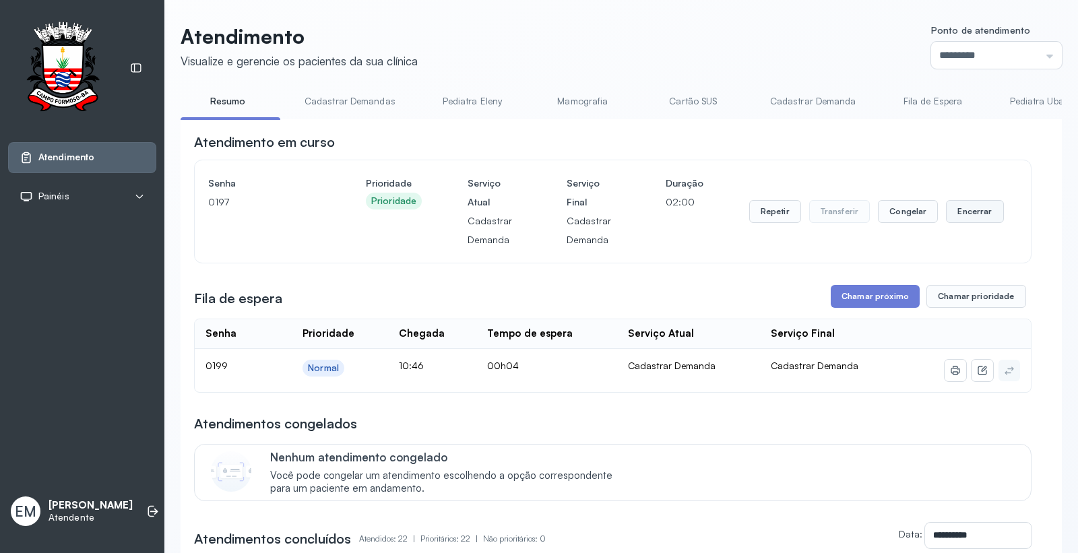
click at [965, 213] on button "Encerrar" at bounding box center [974, 211] width 57 height 23
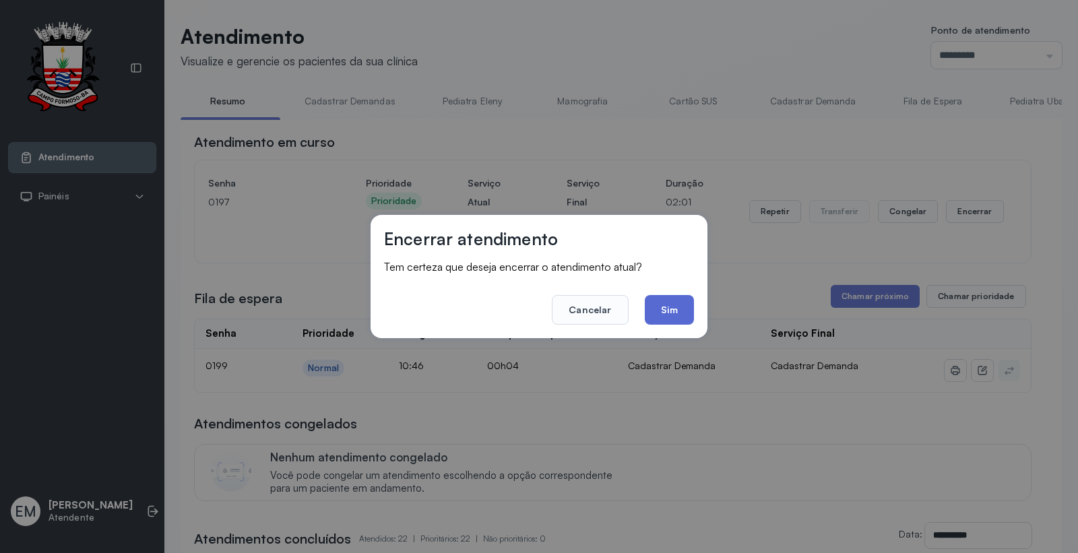
click at [682, 315] on button "Sim" at bounding box center [669, 310] width 49 height 30
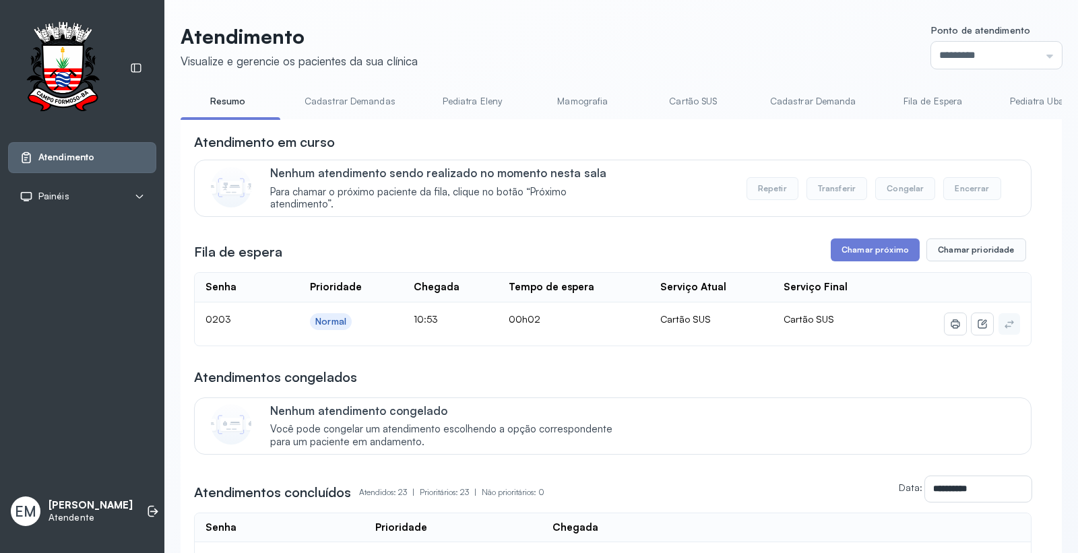
click at [858, 257] on button "Chamar próximo" at bounding box center [875, 250] width 89 height 23
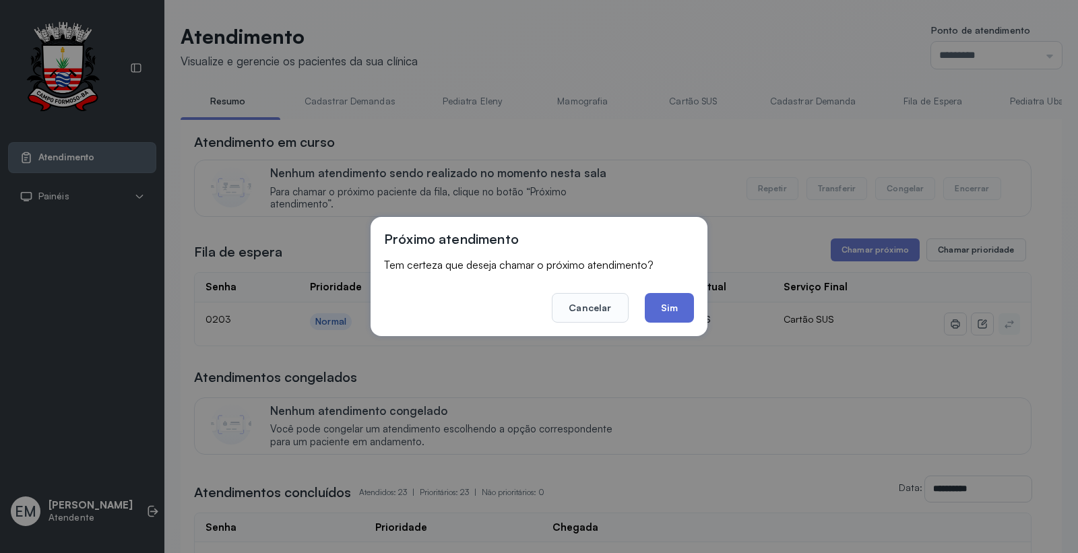
click at [657, 311] on button "Sim" at bounding box center [669, 308] width 49 height 30
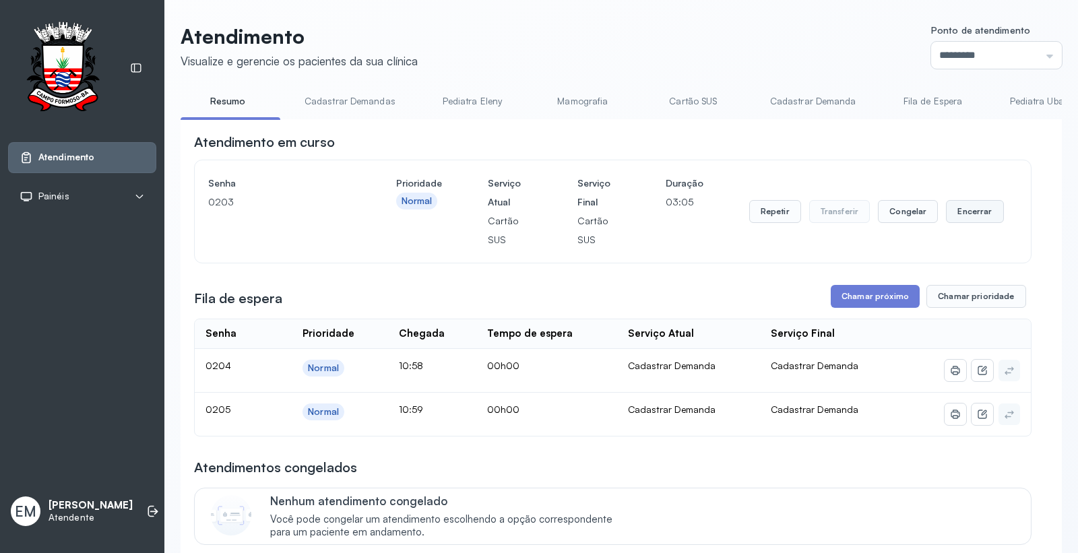
click at [971, 223] on button "Encerrar" at bounding box center [974, 211] width 57 height 23
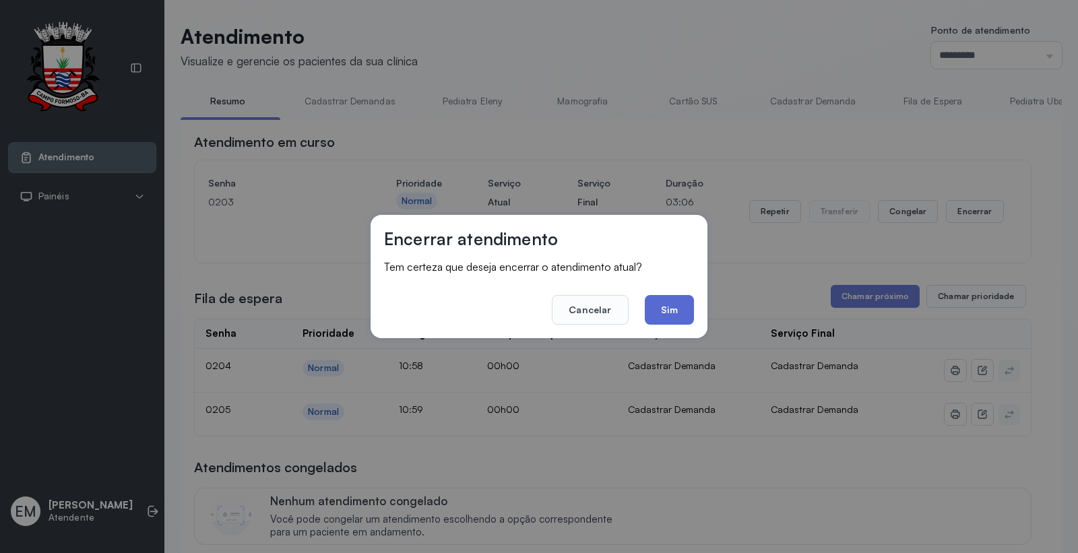
click at [683, 314] on button "Sim" at bounding box center [669, 310] width 49 height 30
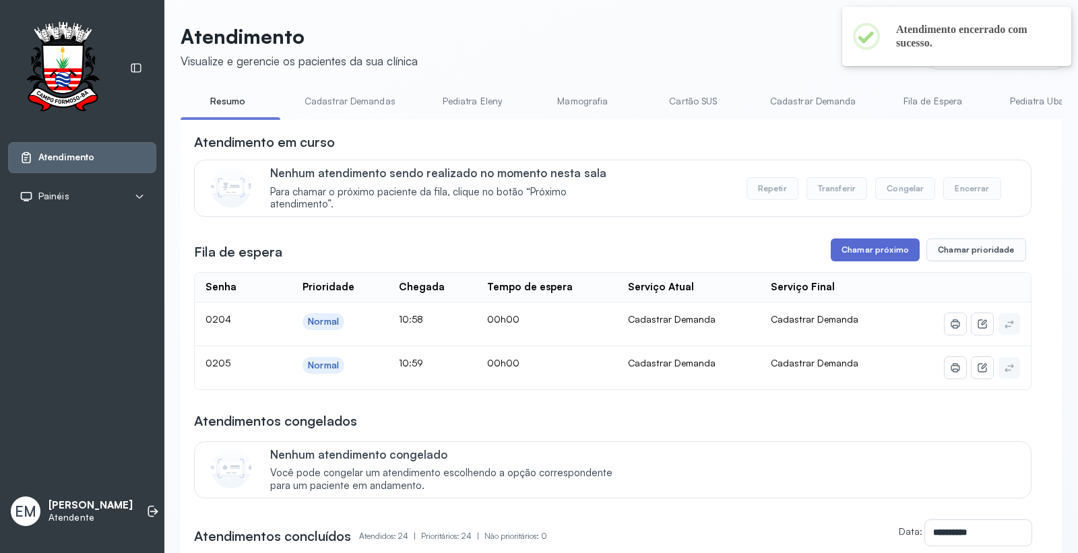
click at [900, 257] on button "Chamar próximo" at bounding box center [875, 250] width 89 height 23
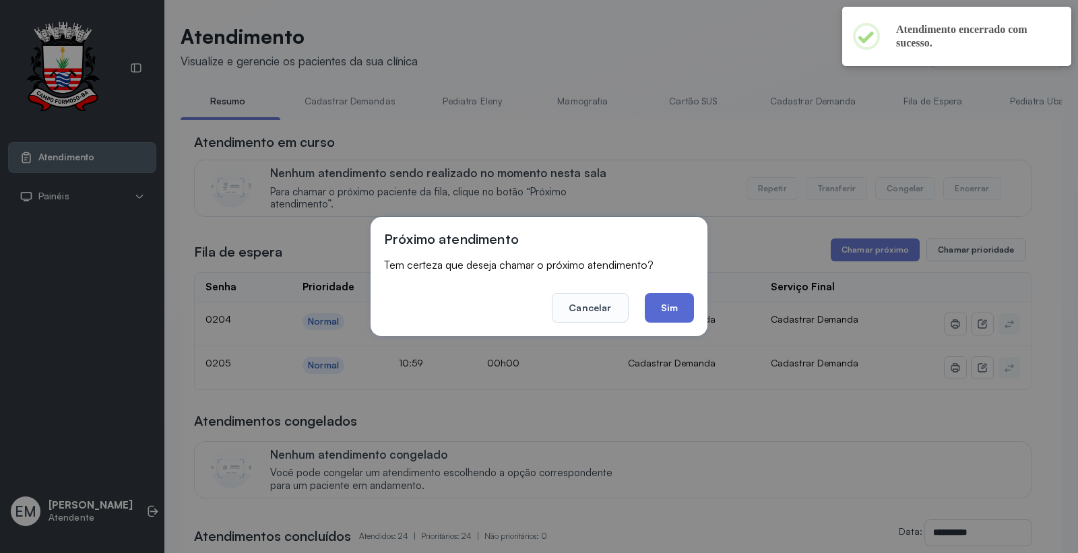
click at [668, 302] on button "Sim" at bounding box center [669, 308] width 49 height 30
